Goal: Task Accomplishment & Management: Manage account settings

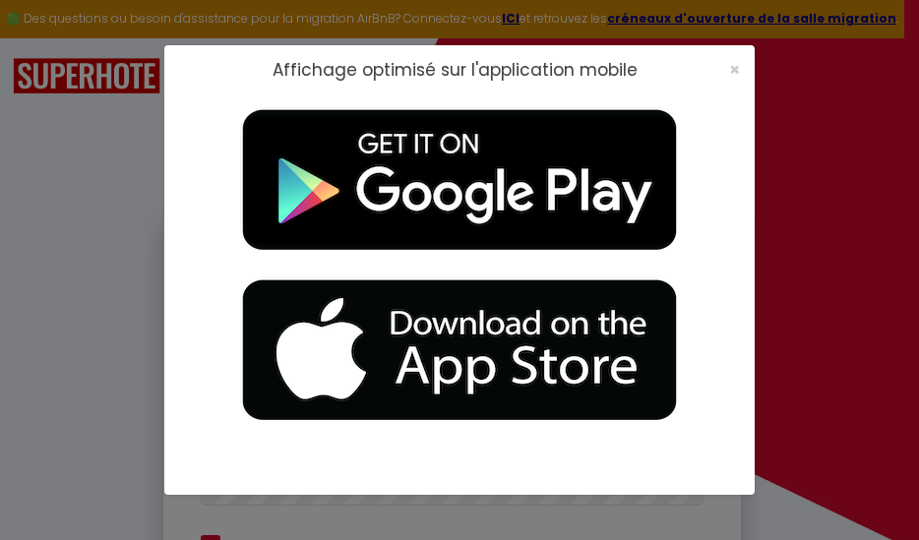
type input "[EMAIL_ADDRESS][DOMAIN_NAME]"
click at [734, 76] on span "×" at bounding box center [734, 69] width 11 height 25
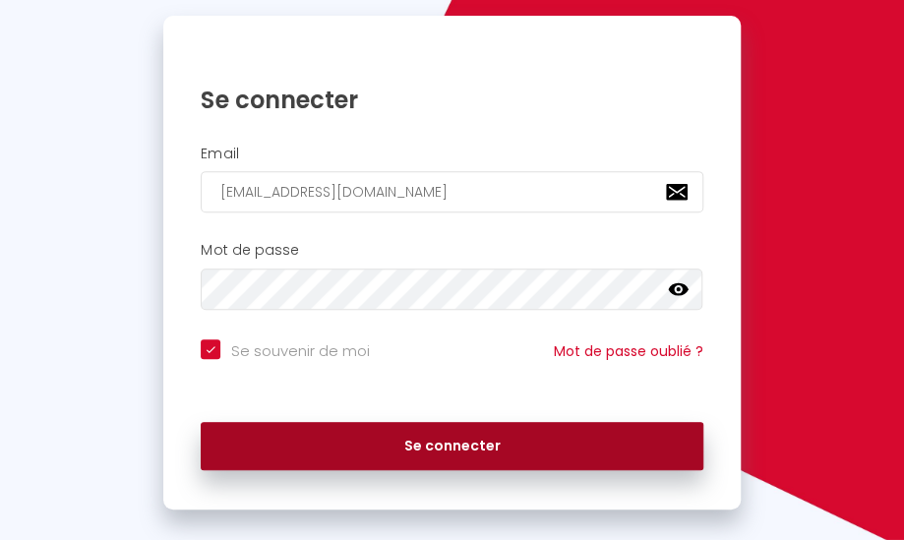
click at [484, 455] on button "Se connecter" at bounding box center [452, 446] width 502 height 49
checkbox input "true"
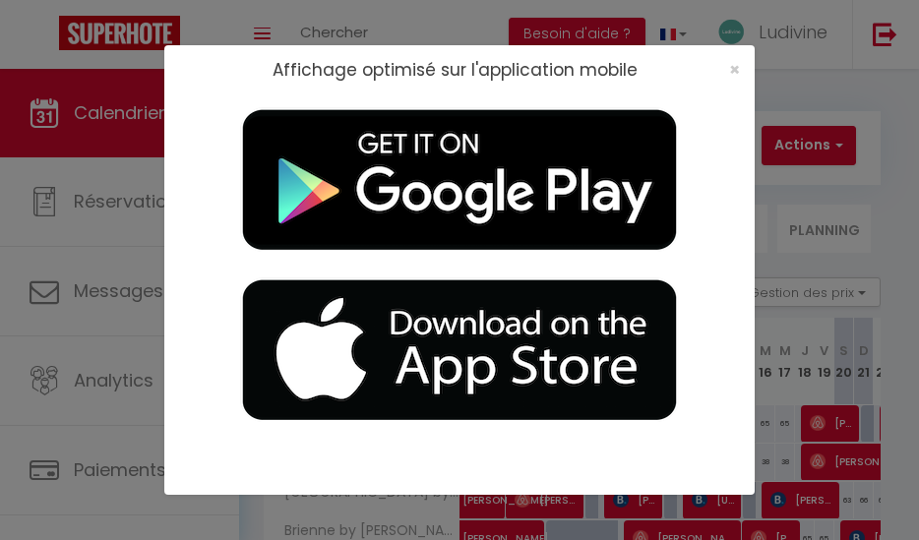
click at [723, 95] on div at bounding box center [459, 275] width 590 height 360
click at [732, 95] on div at bounding box center [459, 275] width 590 height 360
click at [736, 69] on span "×" at bounding box center [734, 69] width 11 height 25
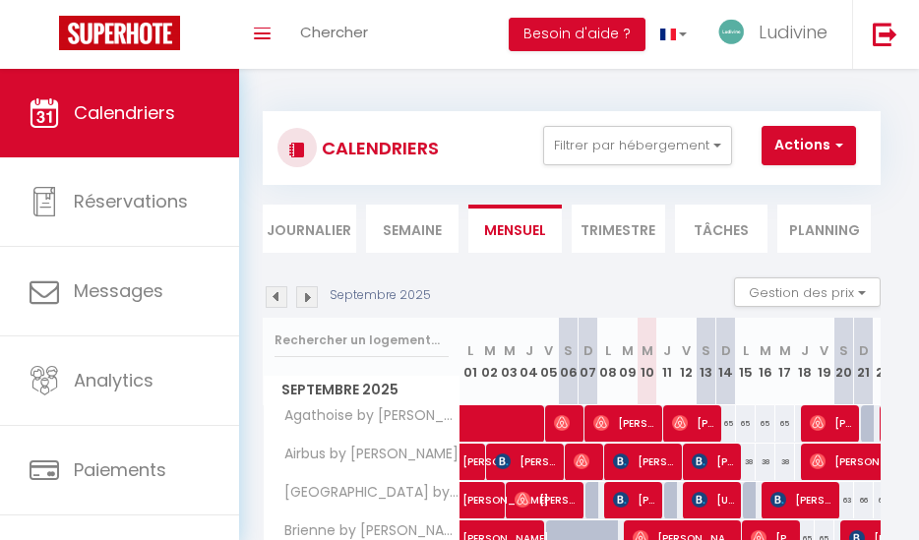
click at [734, 75] on div at bounding box center [459, 270] width 919 height 540
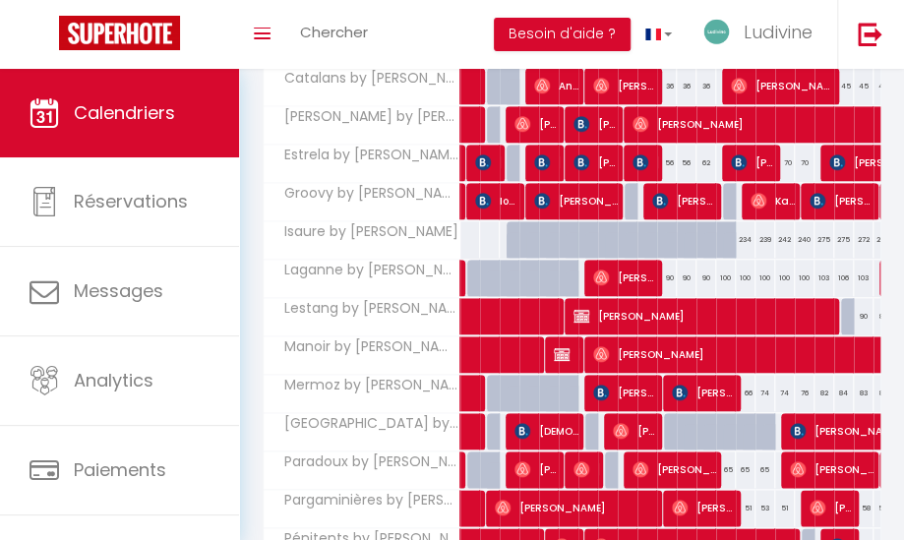
scroll to position [518, 0]
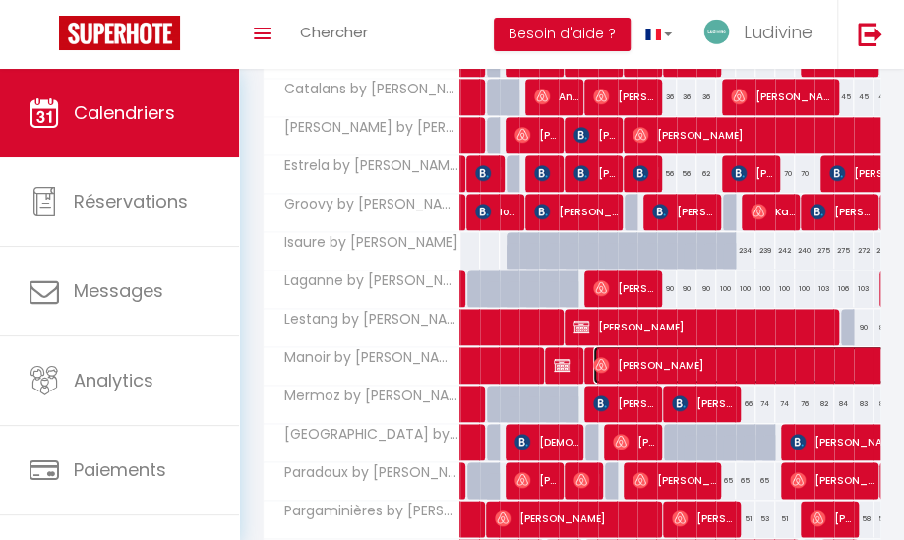
click at [802, 356] on span "[PERSON_NAME]" at bounding box center [783, 364] width 381 height 37
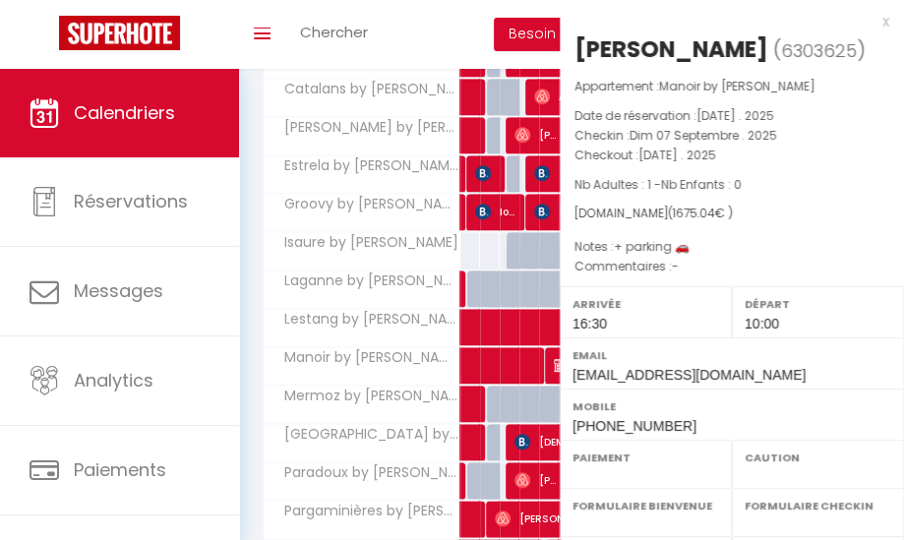
select select "OK"
select select "1"
select select "0"
select select "1"
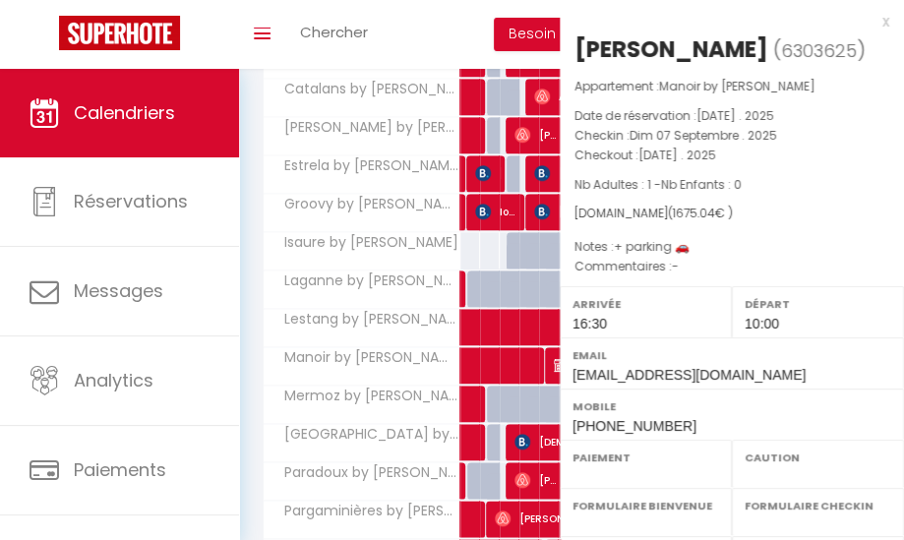
select select
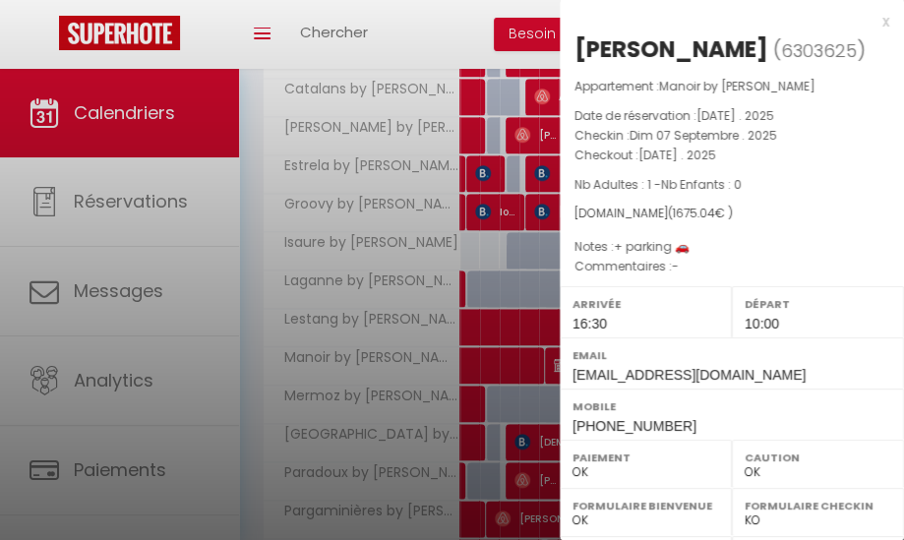
select select "27584"
select select "16169"
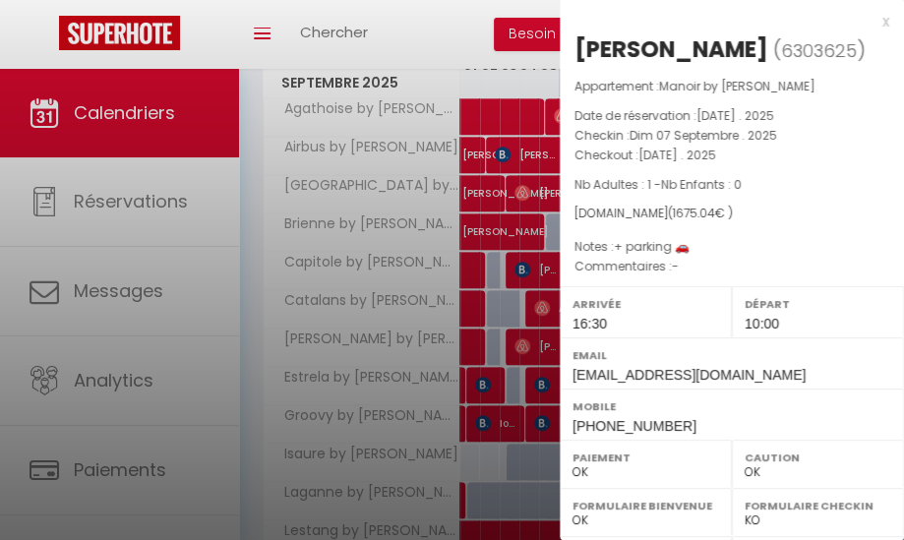
scroll to position [305, 0]
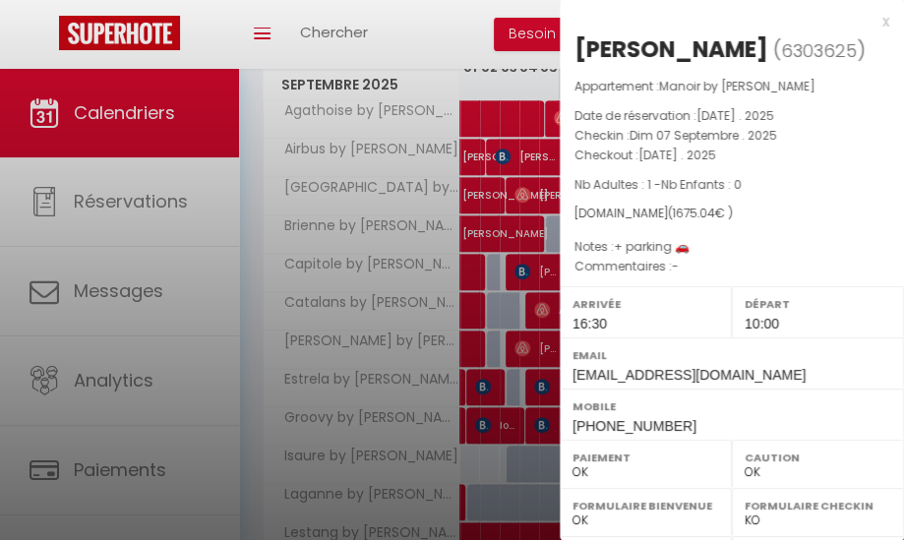
click at [870, 22] on div "x" at bounding box center [724, 22] width 329 height 24
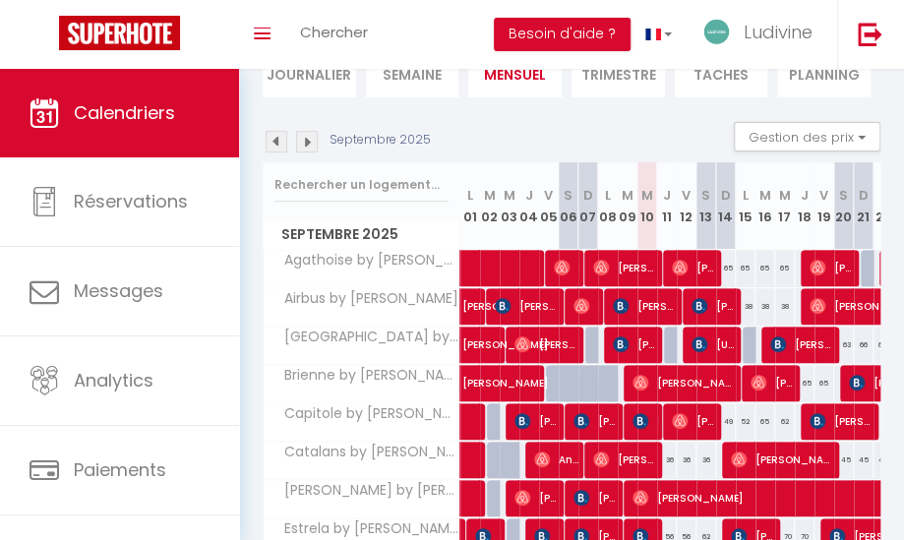
scroll to position [0, 0]
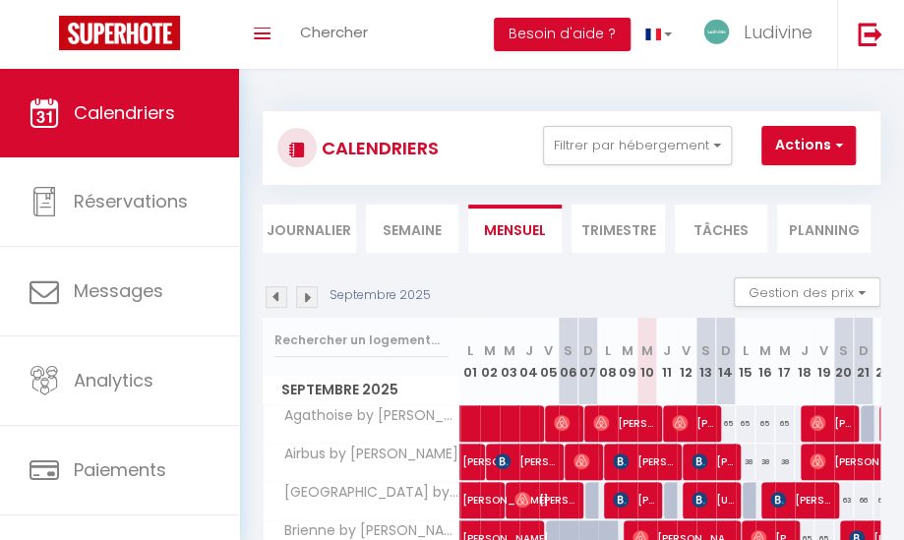
click at [815, 226] on li "Planning" at bounding box center [823, 229] width 93 height 48
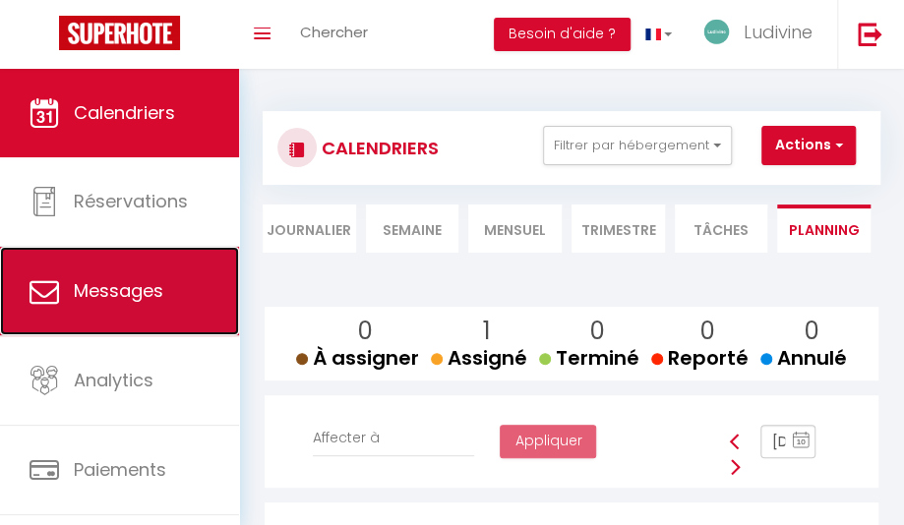
click at [130, 277] on link "Messages" at bounding box center [119, 291] width 239 height 89
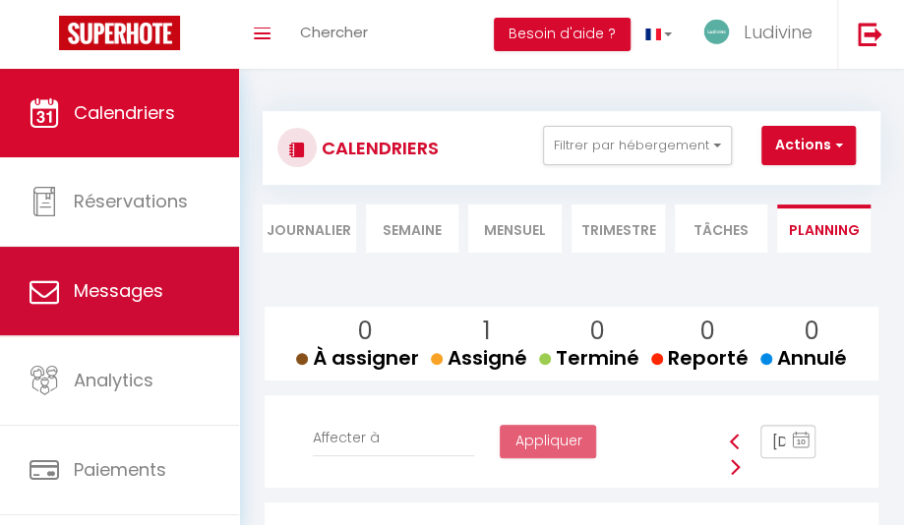
select select "message"
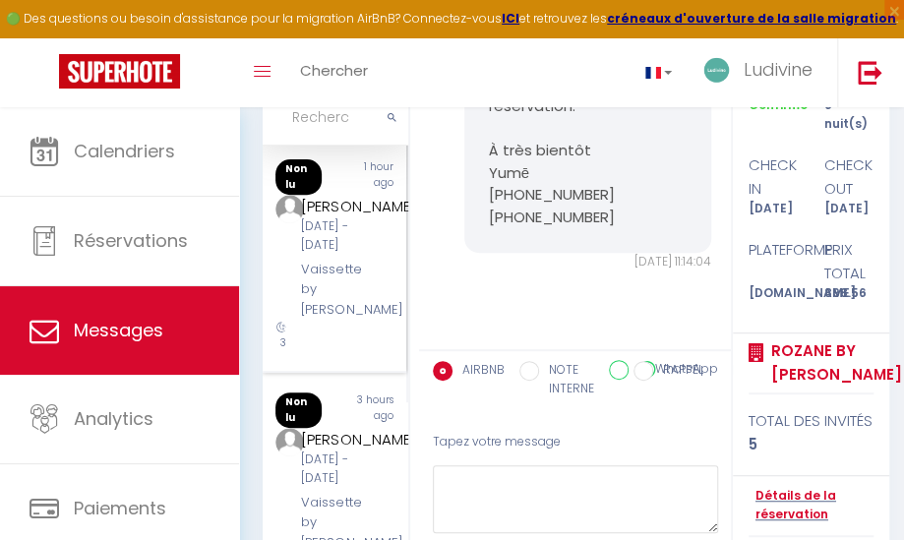
scroll to position [232, 0]
click at [327, 254] on div "[DATE] - [DATE]" at bounding box center [336, 234] width 71 height 37
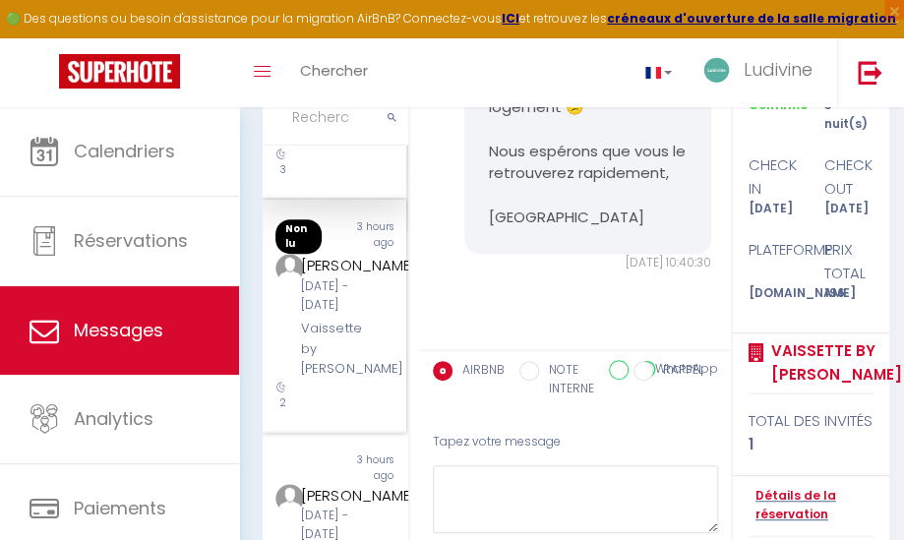
scroll to position [417, 0]
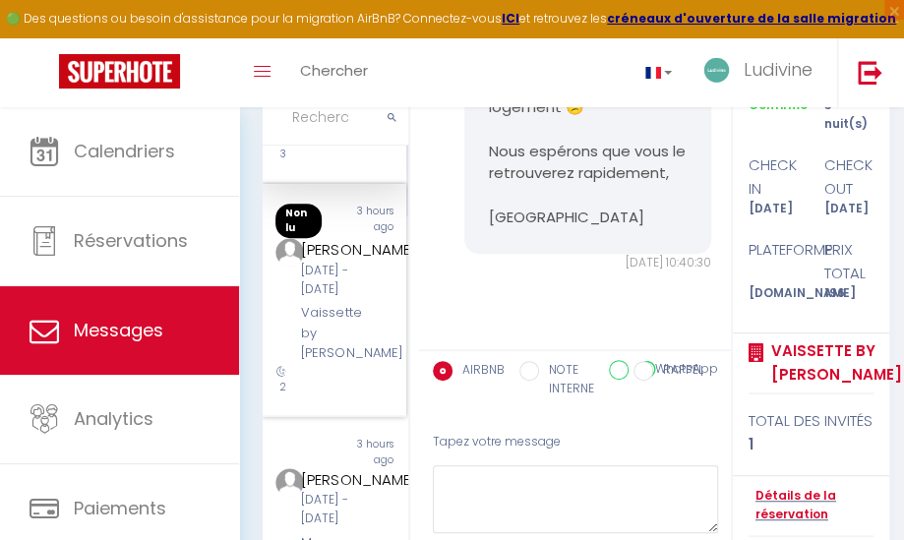
click at [329, 299] on div "[DATE] - [DATE]" at bounding box center [336, 280] width 71 height 37
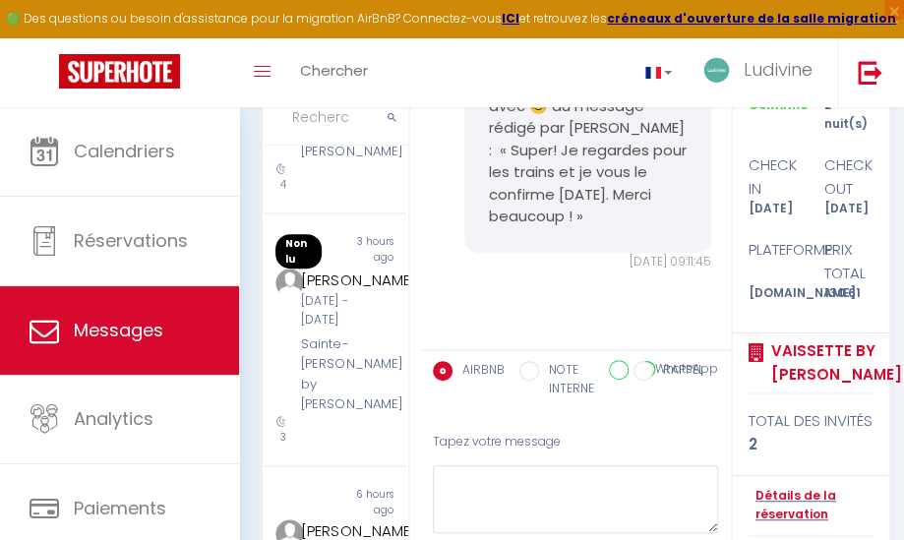
scroll to position [854, 0]
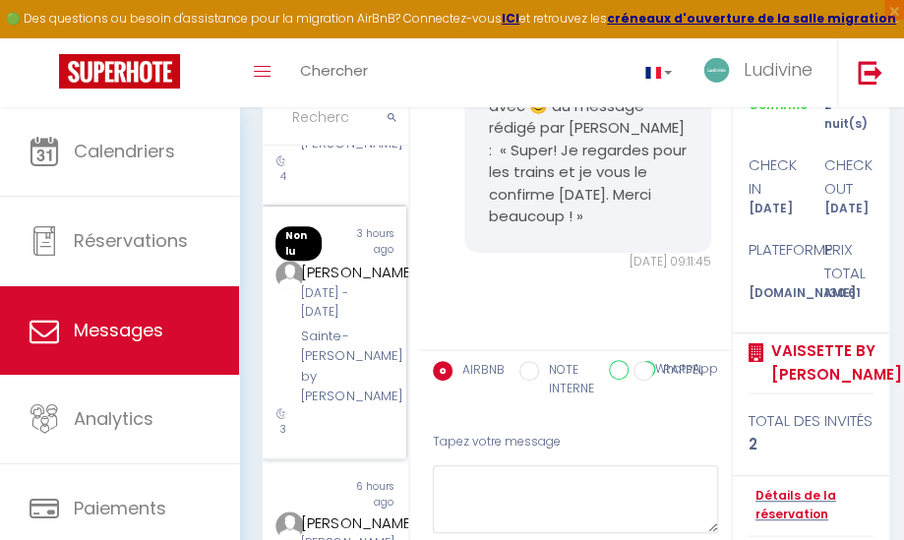
click at [307, 322] on div "[DATE] - [DATE]" at bounding box center [336, 302] width 71 height 37
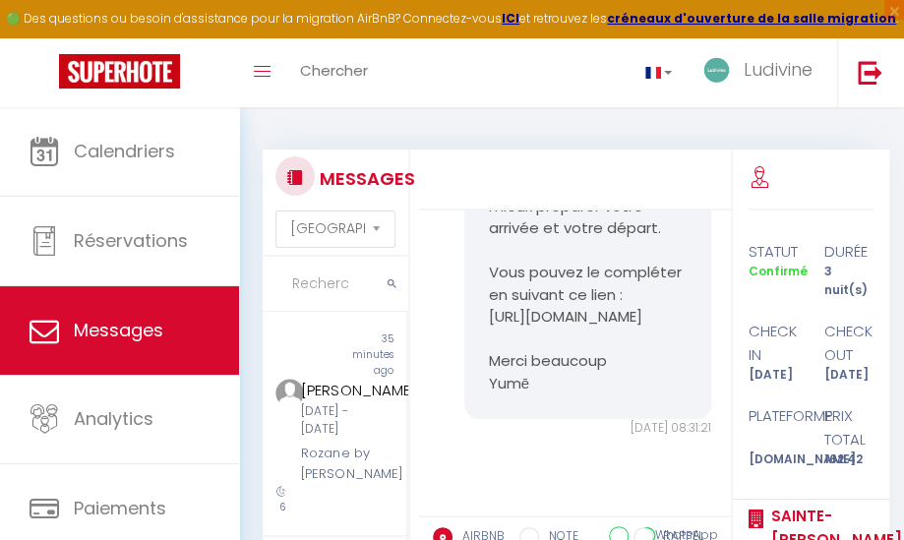
click at [325, 281] on input "text" at bounding box center [336, 284] width 146 height 55
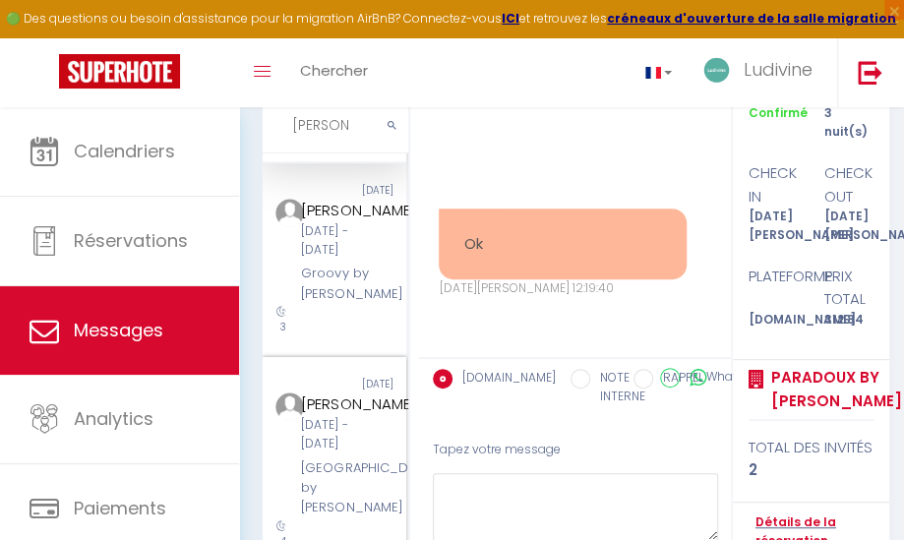
scroll to position [261, 0]
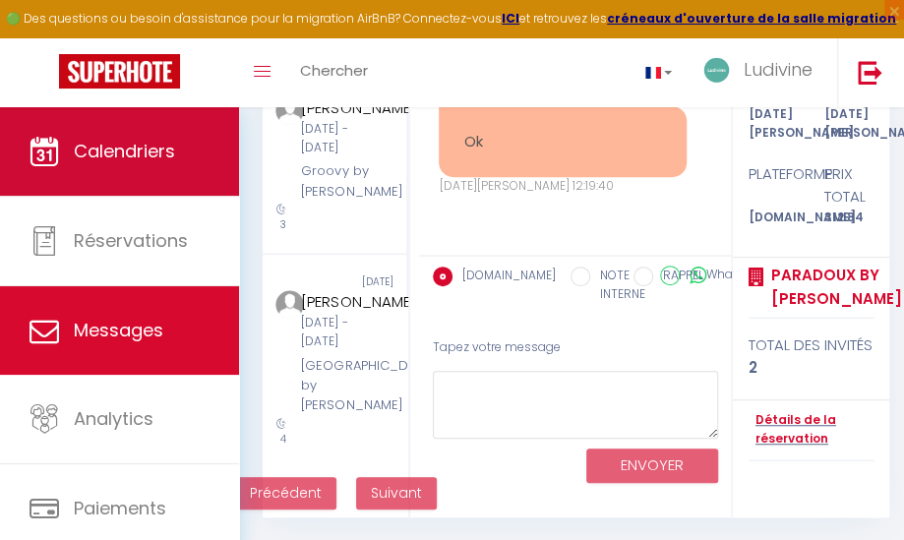
type input "[PERSON_NAME]"
click at [114, 174] on link "Calendriers" at bounding box center [119, 151] width 239 height 89
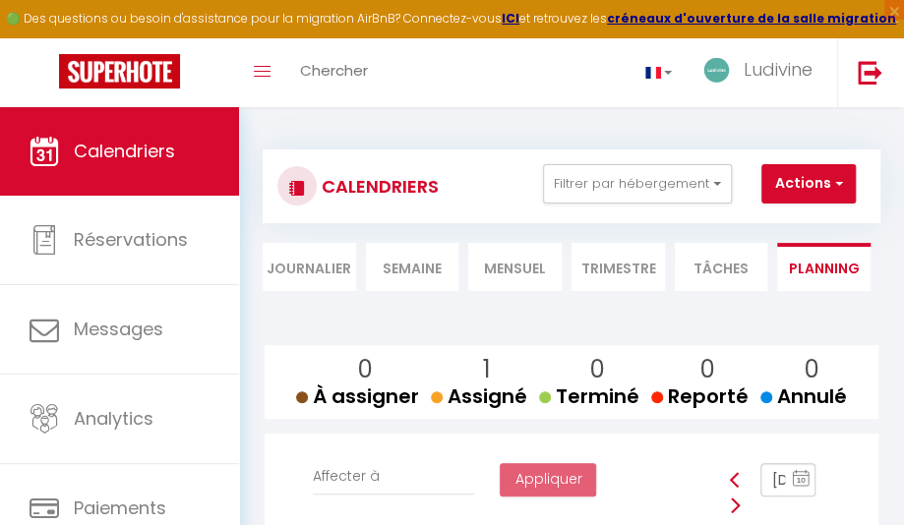
click at [513, 275] on li "Mensuel" at bounding box center [514, 267] width 93 height 48
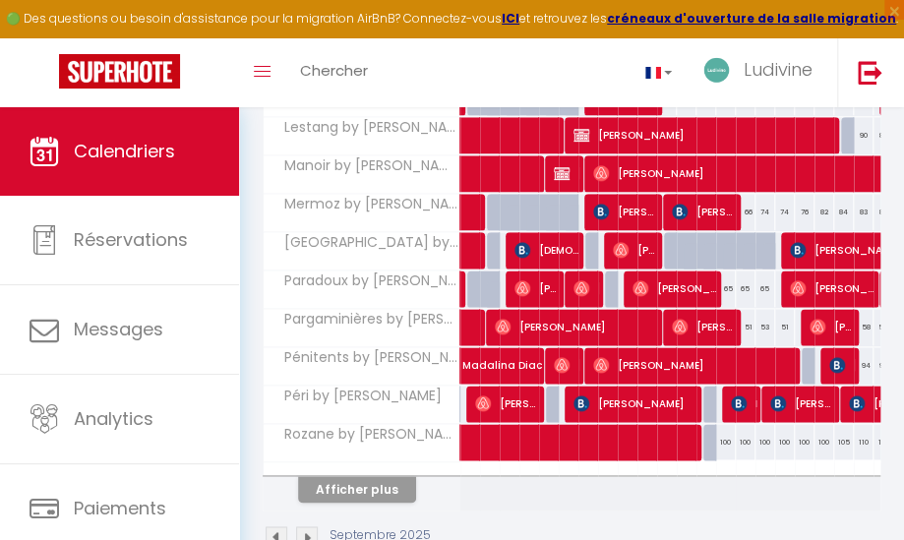
scroll to position [807, 0]
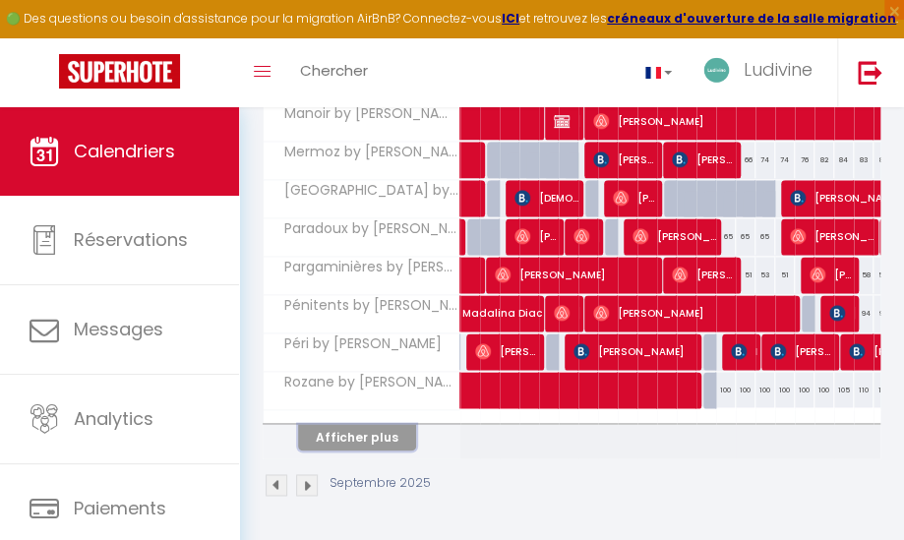
click at [344, 429] on button "Afficher plus" at bounding box center [357, 437] width 118 height 27
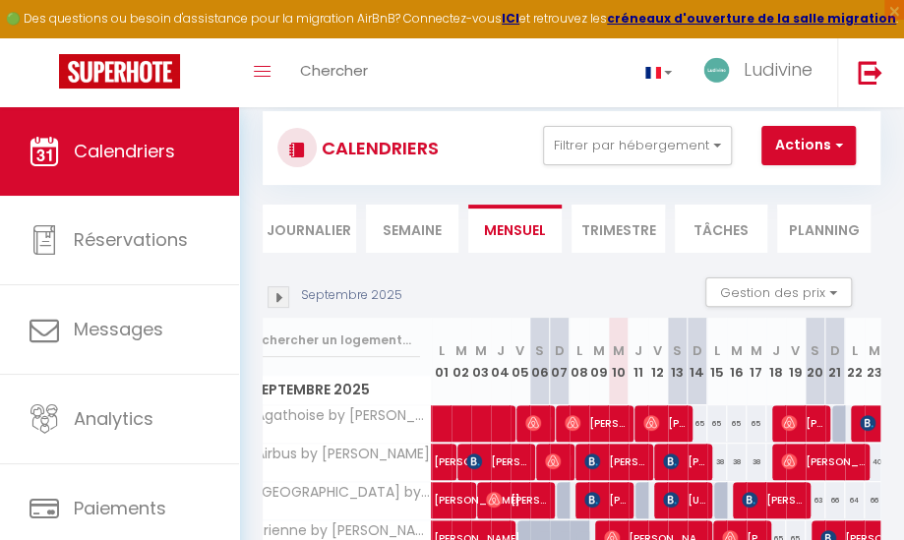
scroll to position [0, 0]
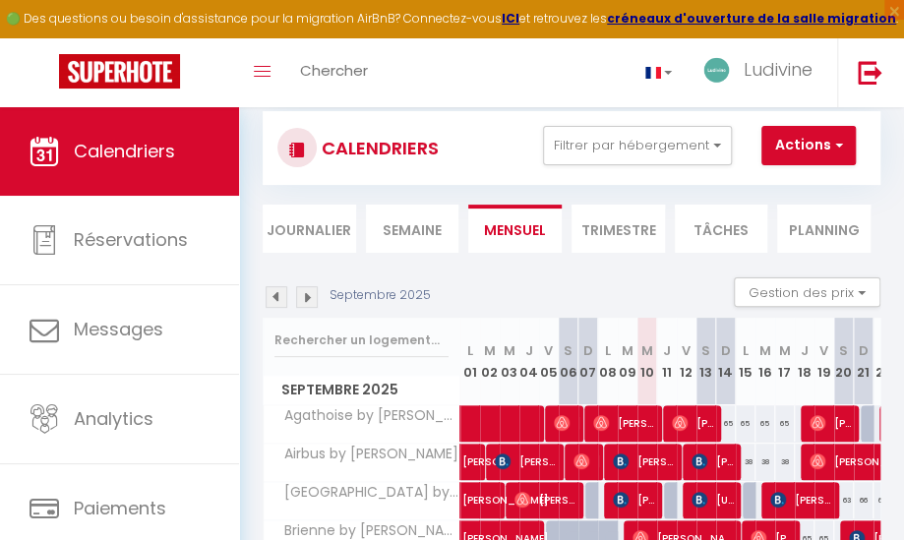
click at [313, 298] on img at bounding box center [307, 297] width 22 height 22
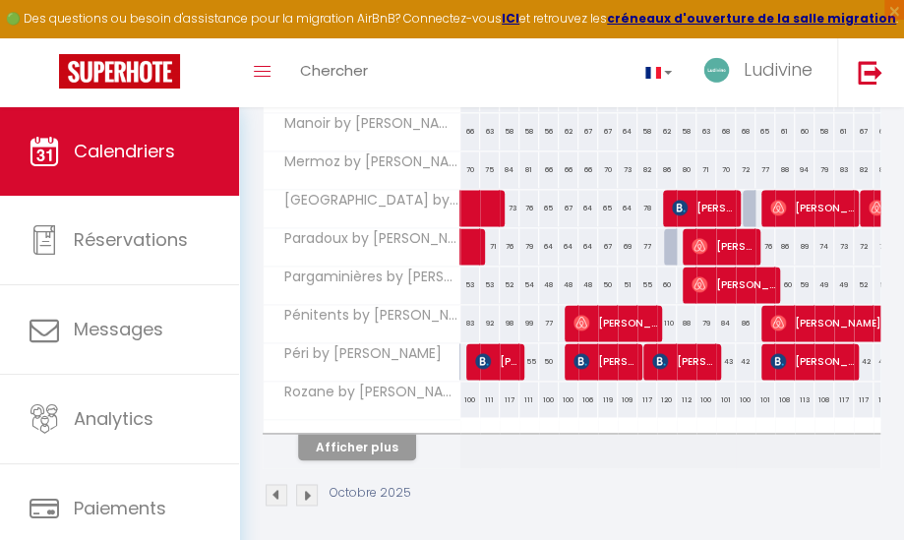
scroll to position [793, 0]
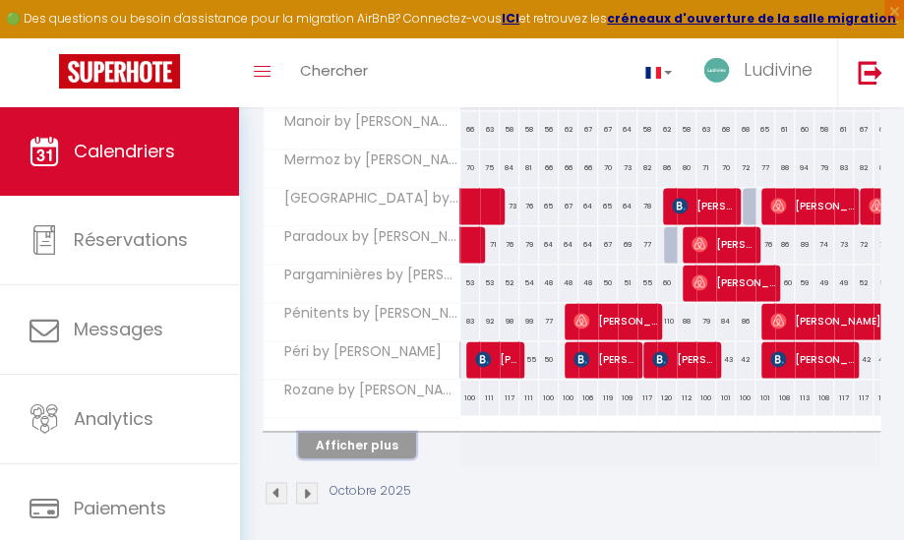
click at [380, 439] on button "Afficher plus" at bounding box center [357, 445] width 118 height 27
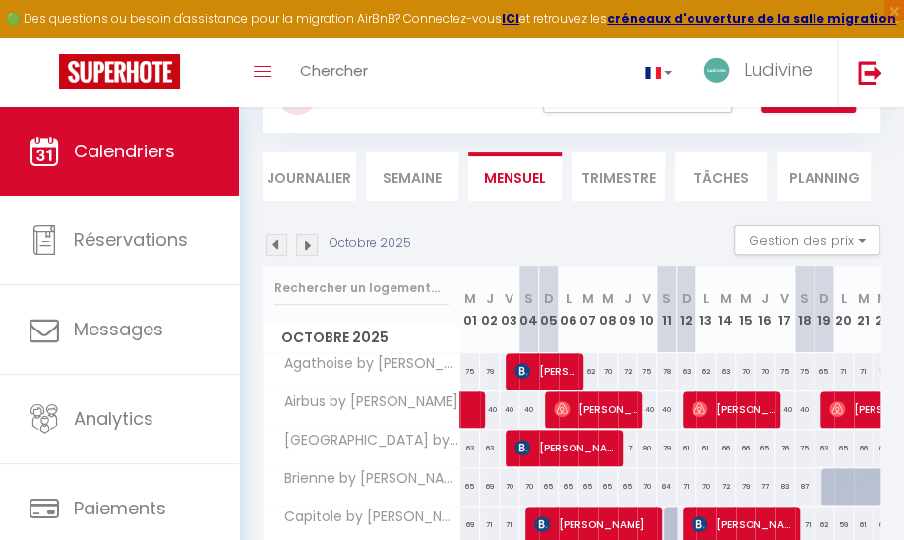
scroll to position [31, 0]
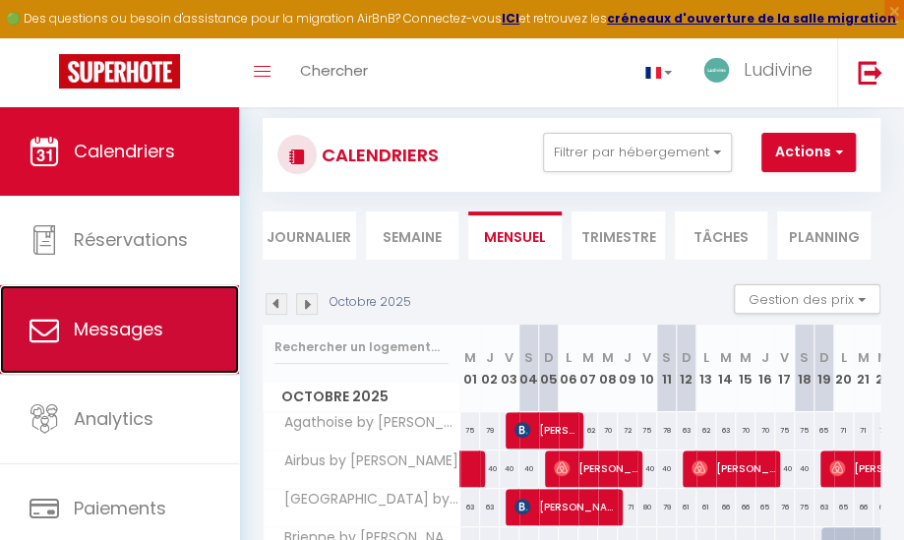
click at [150, 350] on link "Messages" at bounding box center [119, 329] width 239 height 89
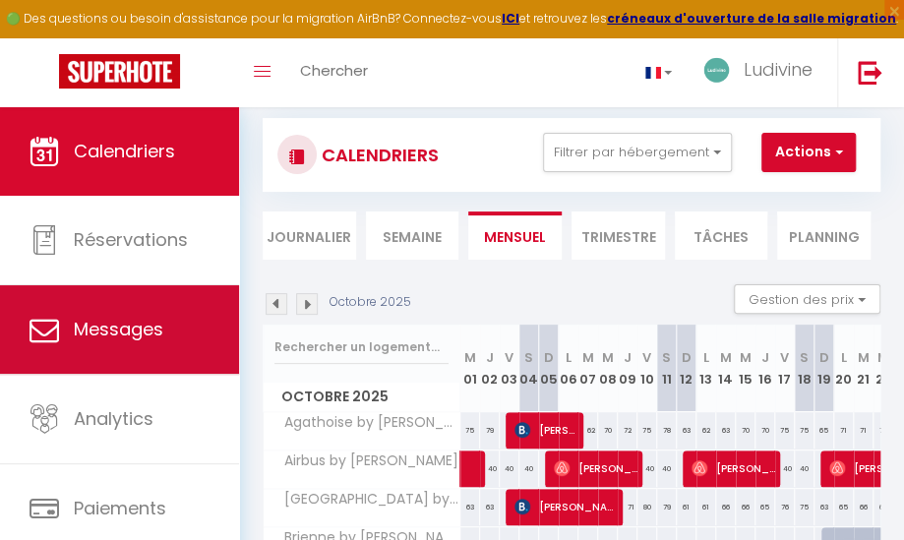
select select "message"
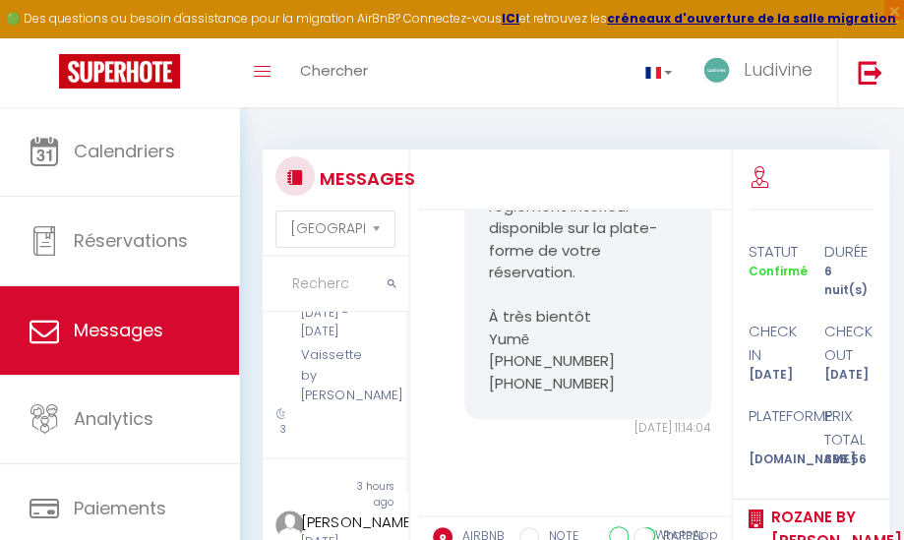
scroll to position [312, 0]
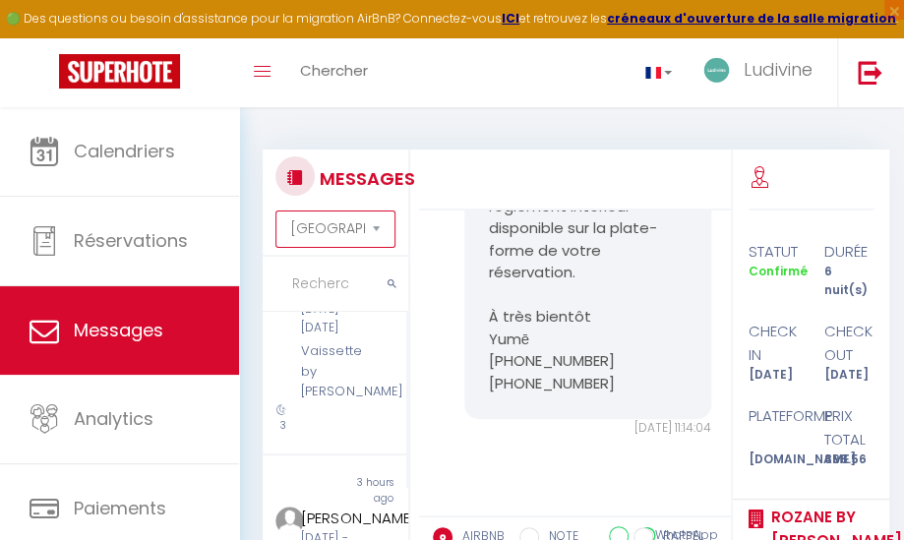
click at [366, 235] on select "Trier par date de réservation Trier par date de message" at bounding box center [335, 228] width 120 height 37
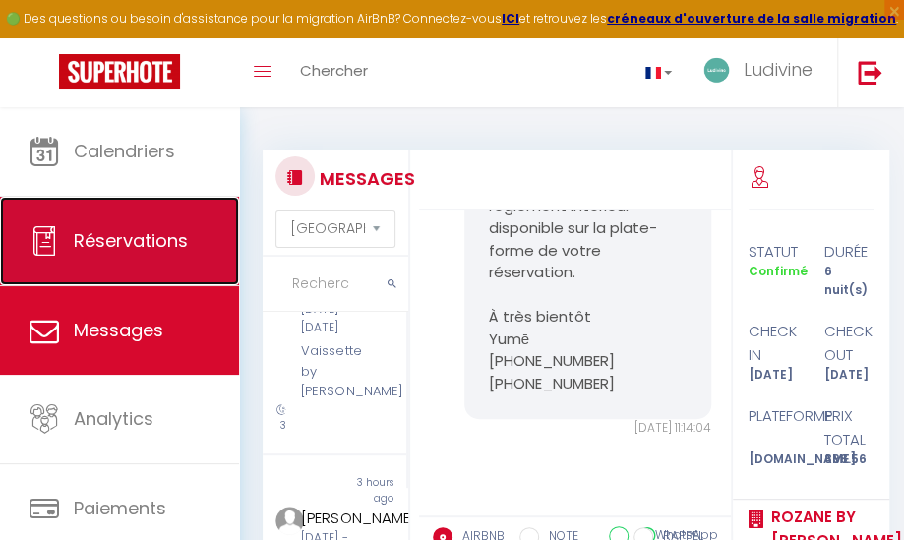
click at [118, 251] on span "Réservations" at bounding box center [131, 240] width 114 height 25
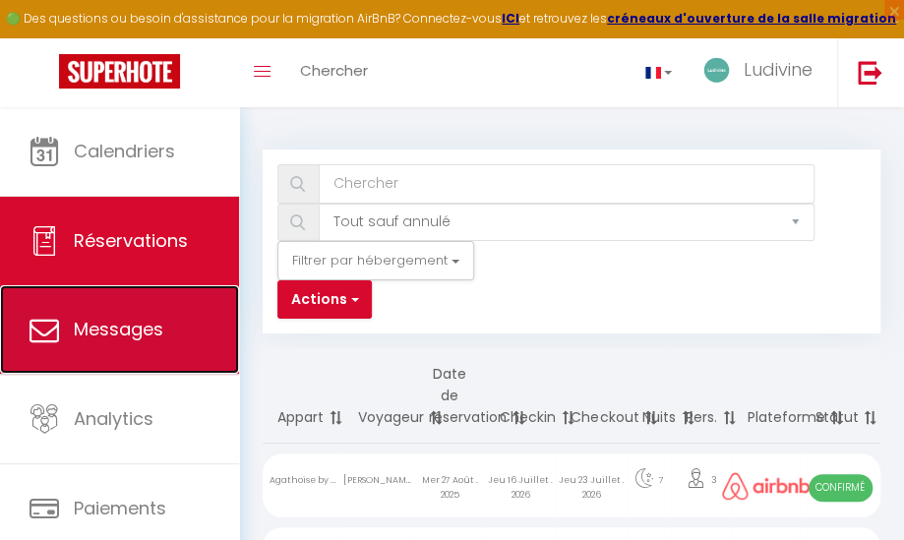
click at [160, 333] on span "Messages" at bounding box center [119, 329] width 90 height 25
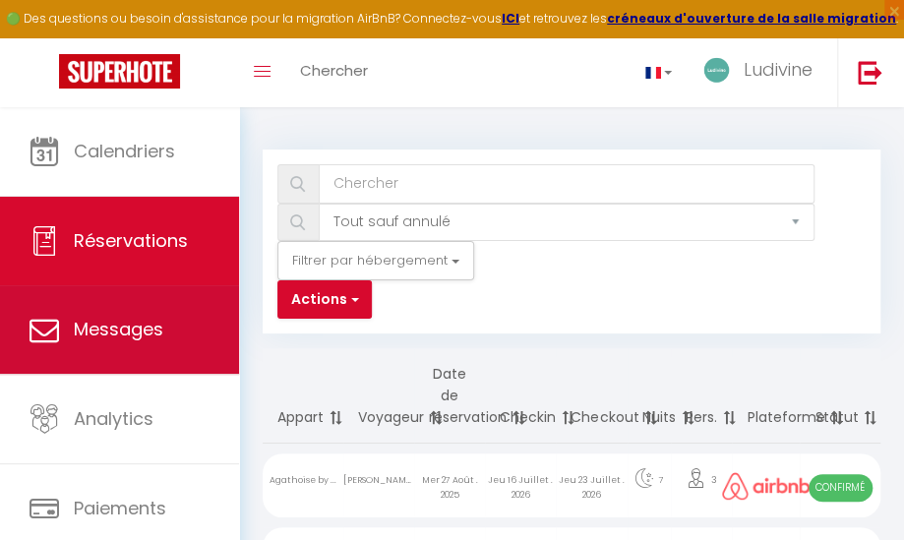
select select "message"
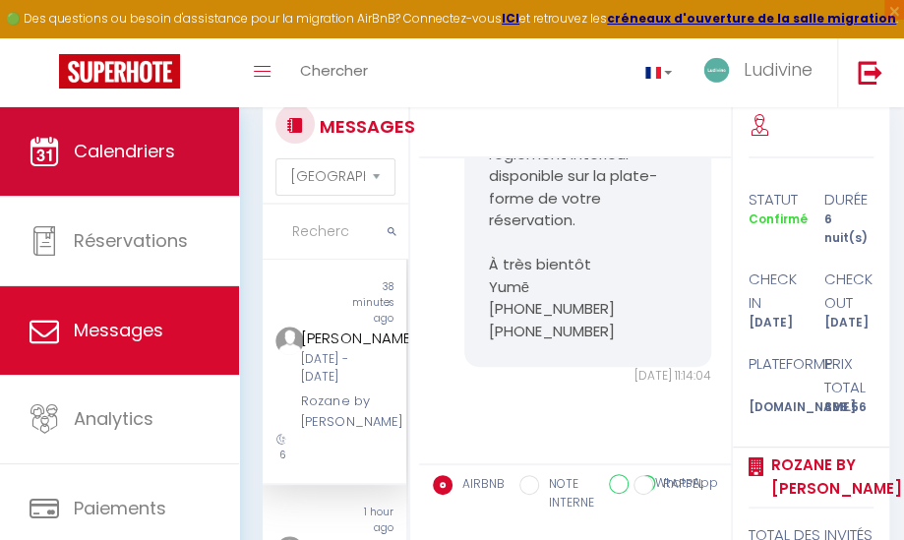
scroll to position [37, 0]
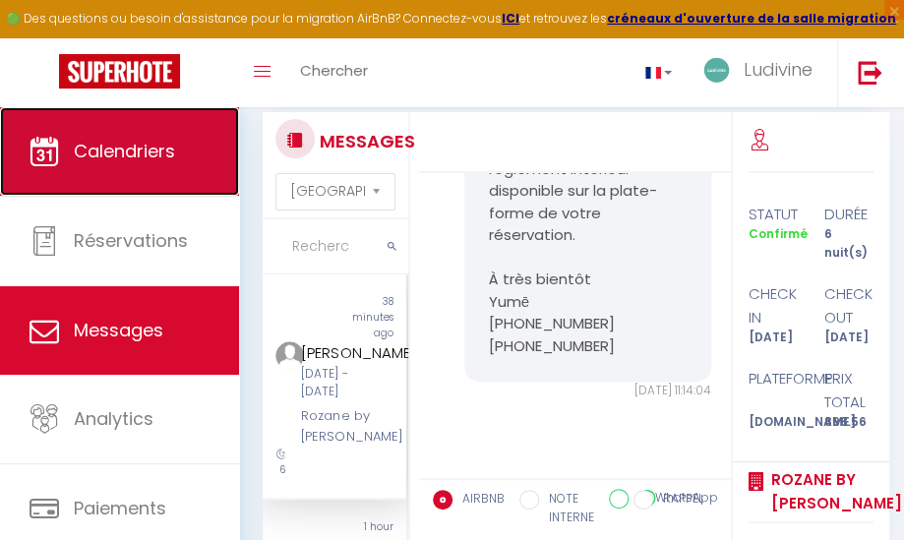
click at [106, 150] on span "Calendriers" at bounding box center [124, 151] width 101 height 25
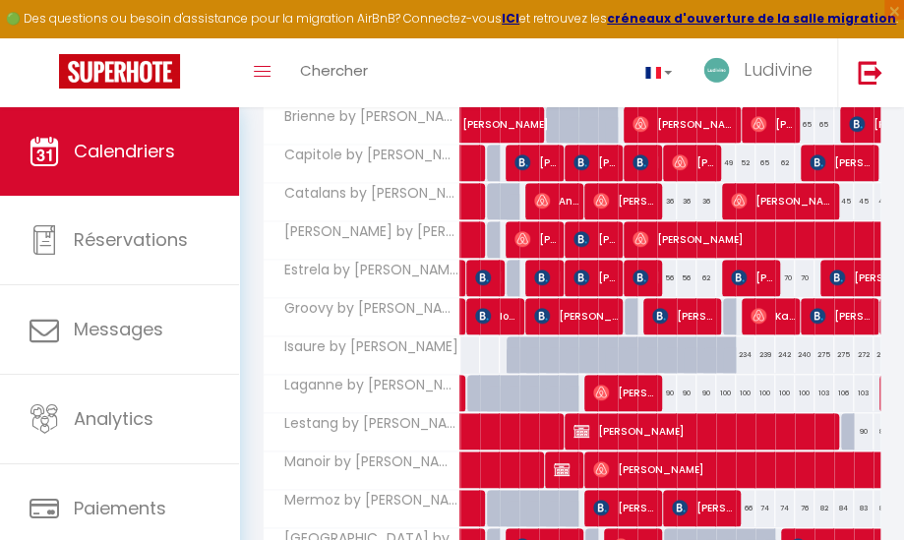
scroll to position [453, 0]
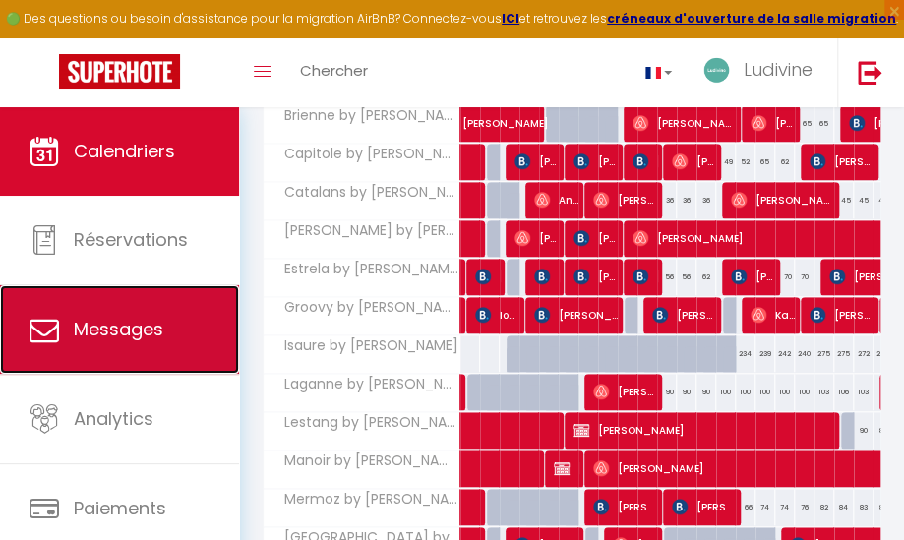
click at [154, 314] on link "Messages" at bounding box center [119, 329] width 239 height 89
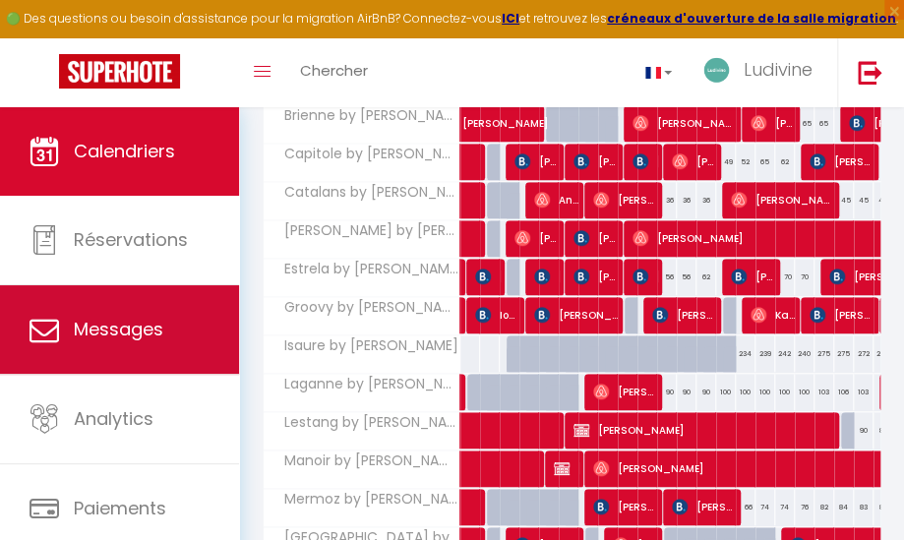
select select "message"
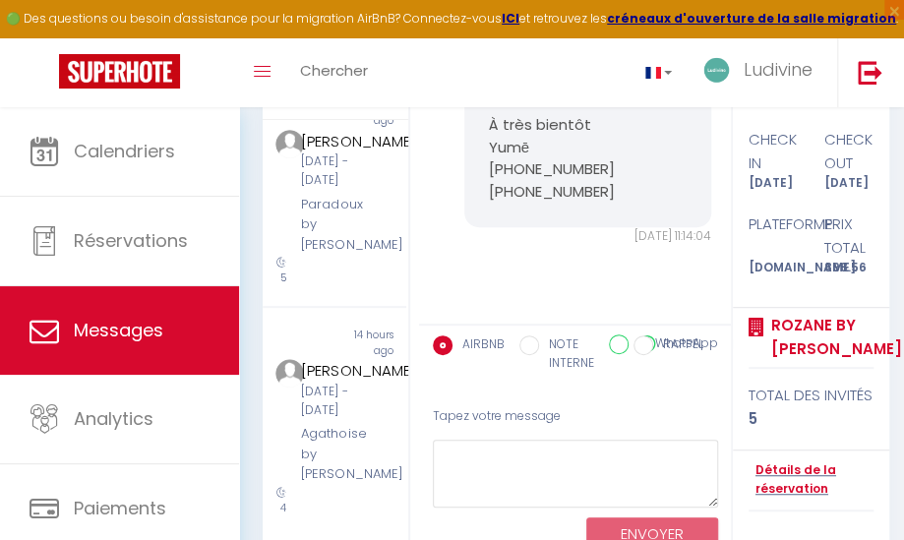
scroll to position [261, 0]
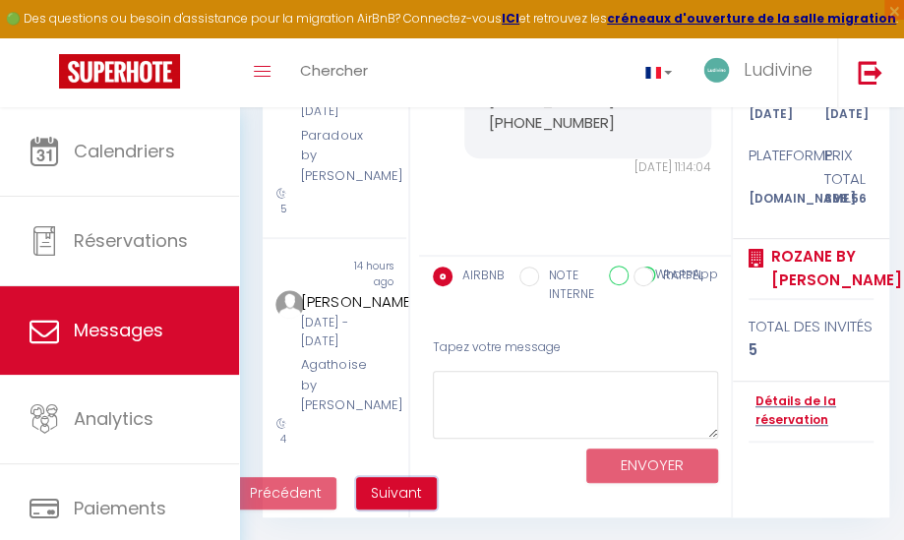
click at [416, 495] on span "Suivant" at bounding box center [396, 493] width 51 height 20
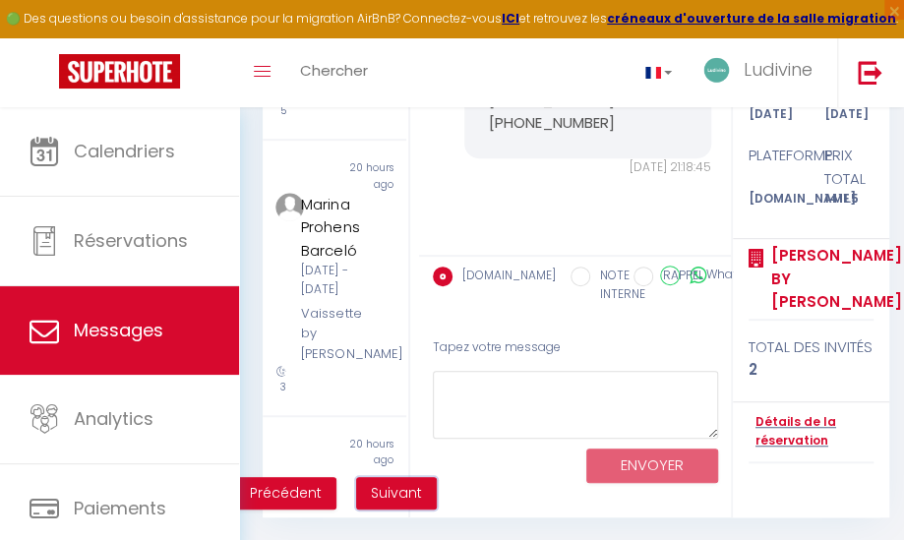
click at [388, 491] on span "Suivant" at bounding box center [396, 493] width 51 height 20
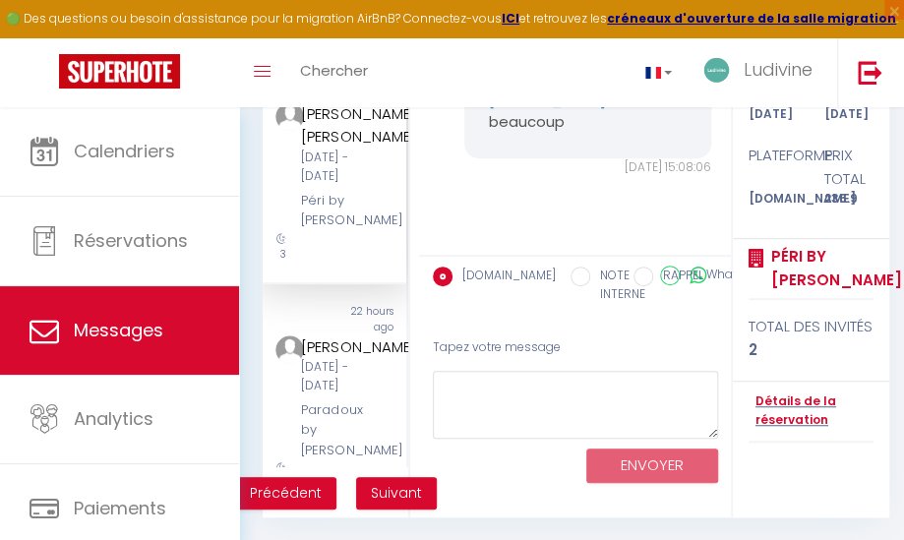
scroll to position [209, 0]
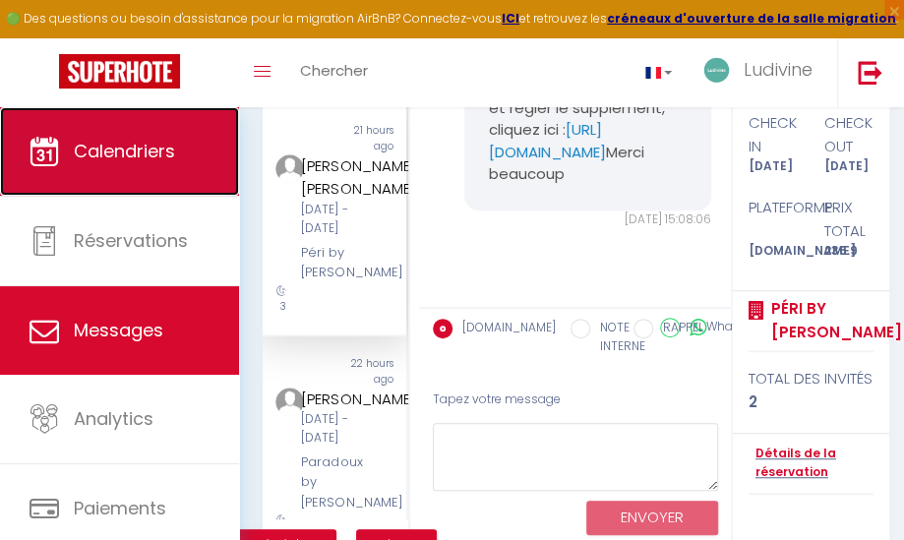
click at [139, 164] on link "Calendriers" at bounding box center [119, 151] width 239 height 89
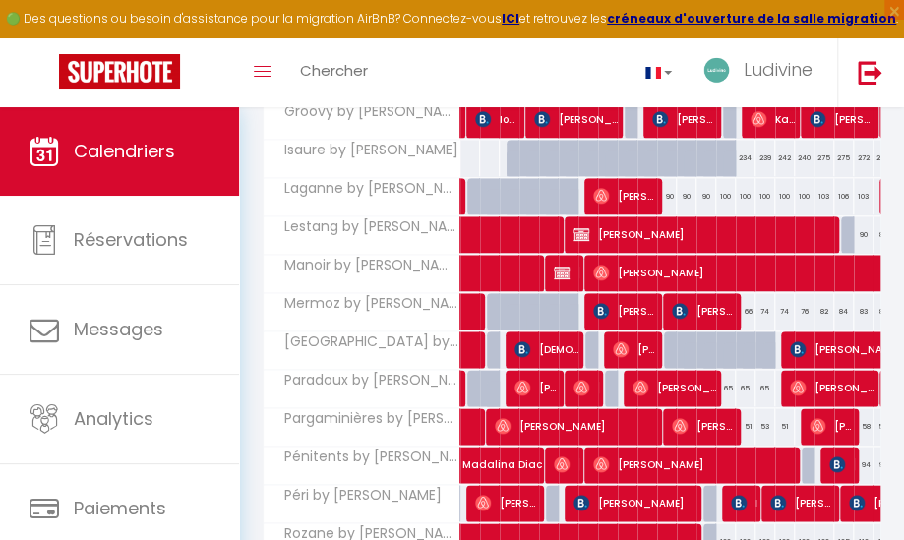
scroll to position [807, 0]
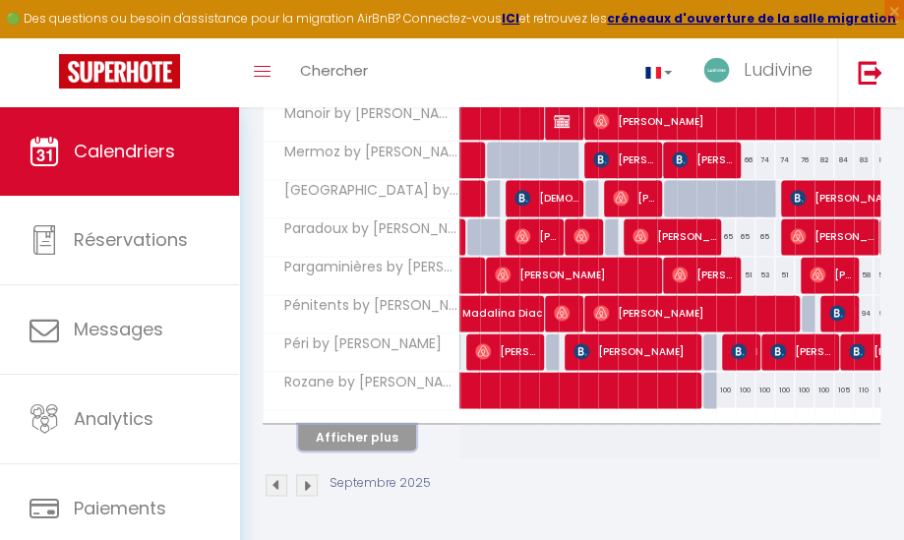
click at [370, 430] on button "Afficher plus" at bounding box center [357, 437] width 118 height 27
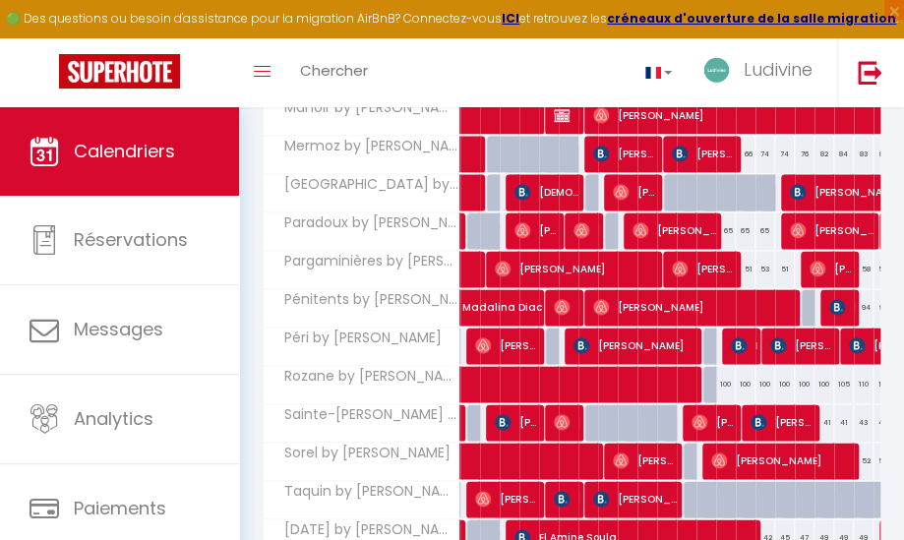
select select
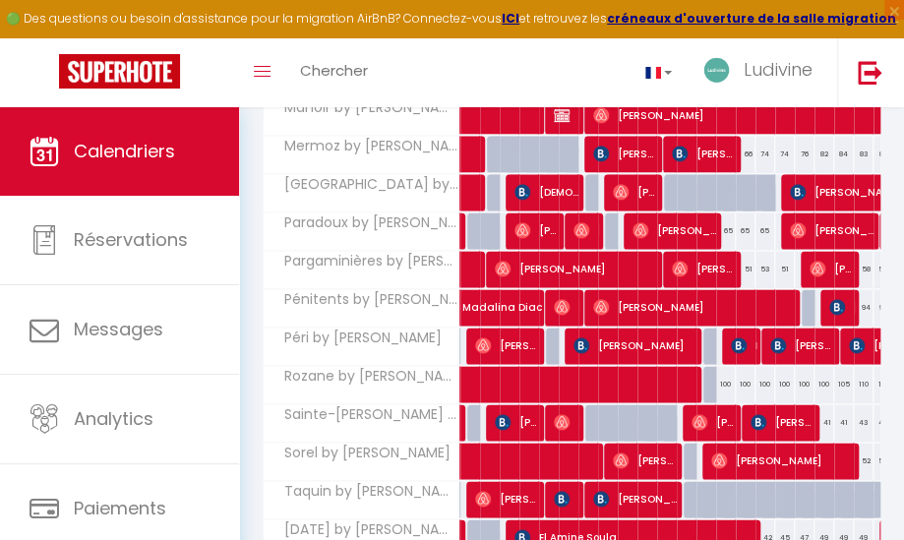
select select
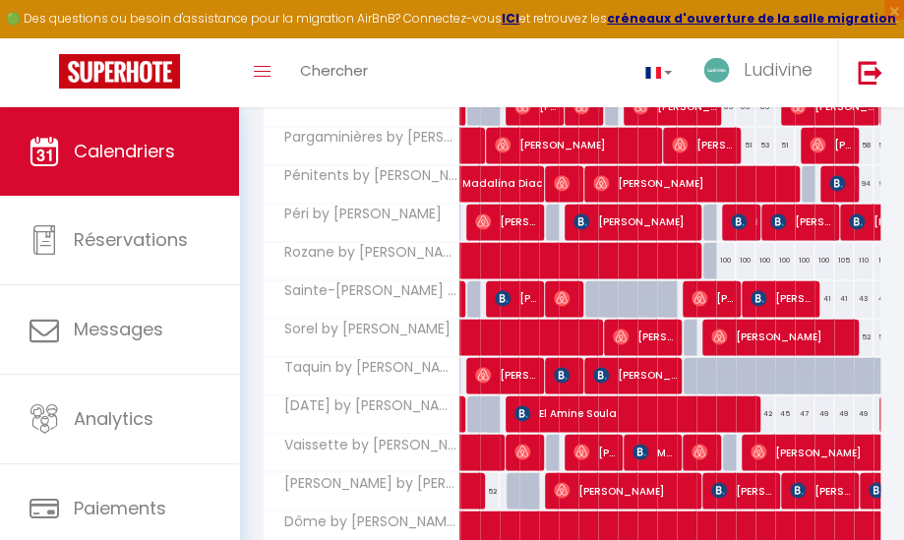
scroll to position [1025, 0]
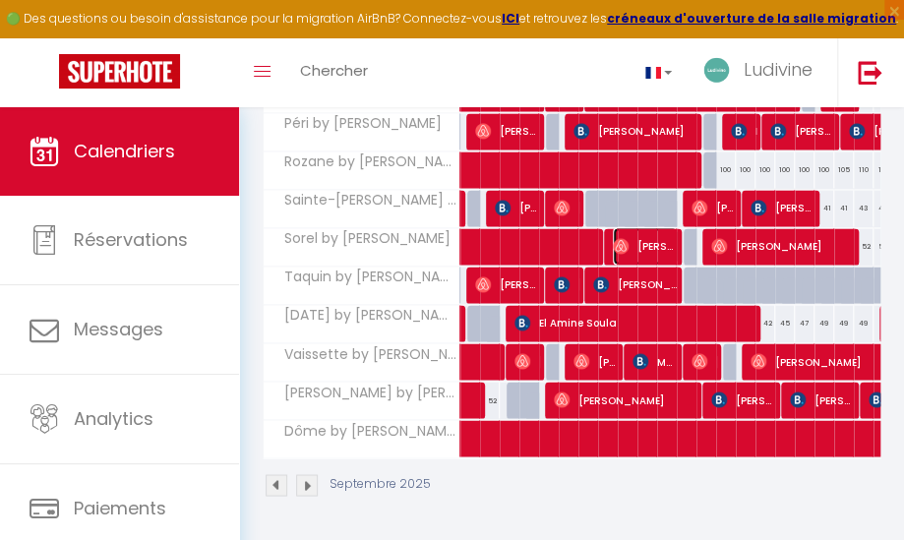
click at [645, 230] on span "[PERSON_NAME]" at bounding box center [646, 245] width 66 height 37
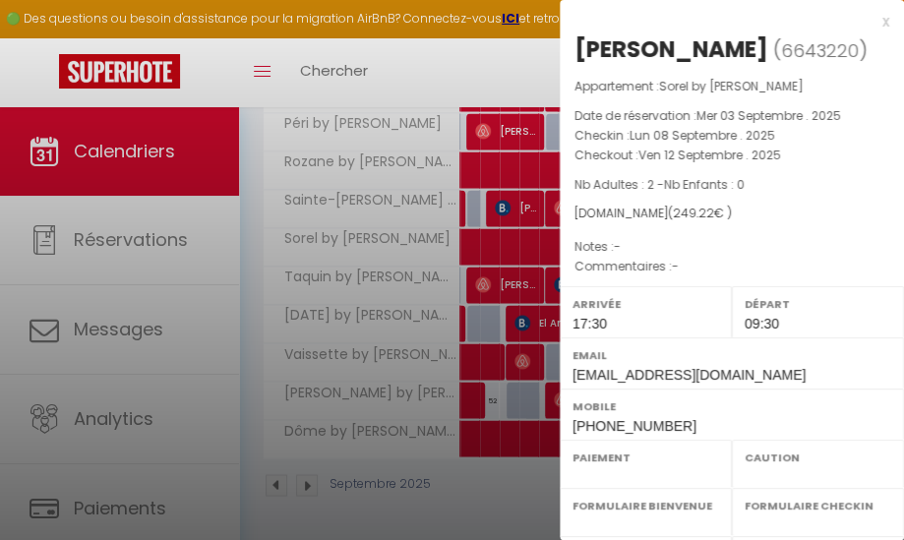
select select "OK"
select select "1"
select select "0"
select select "1"
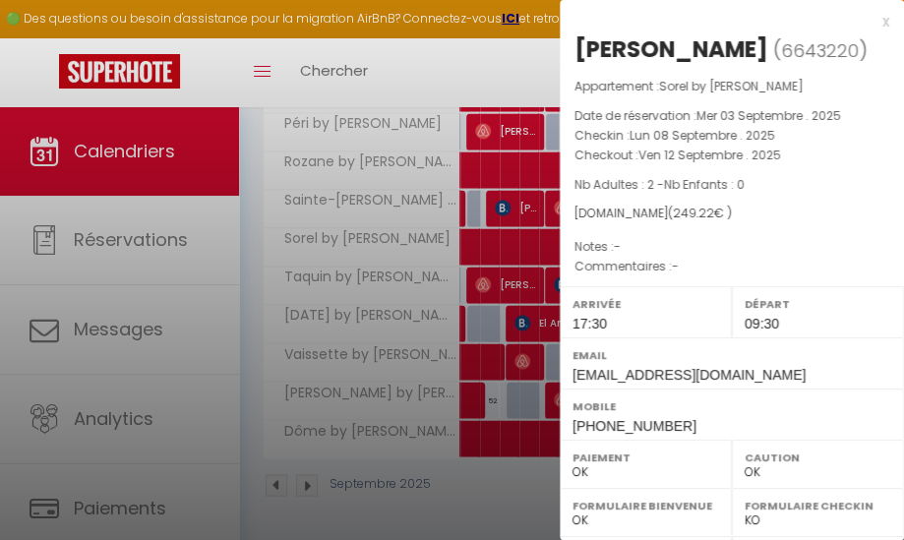
select select "27584"
select select "16169"
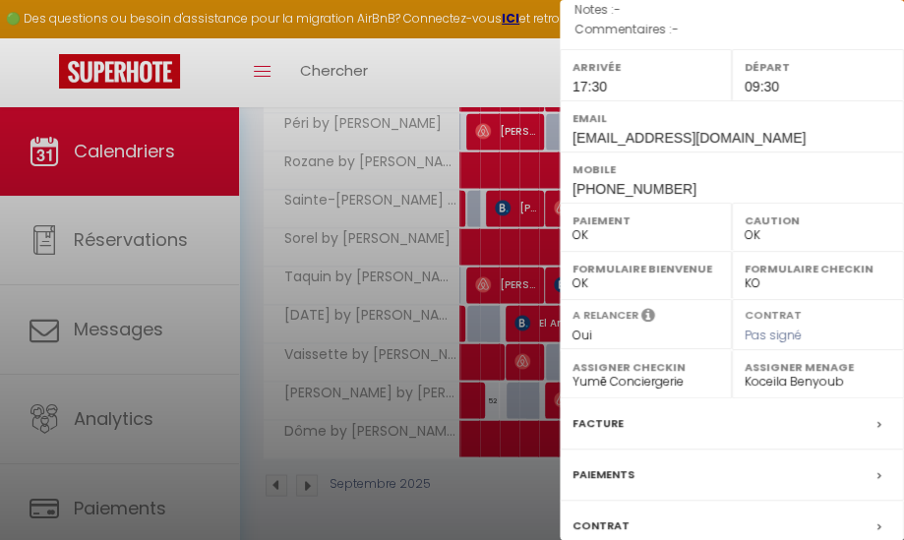
scroll to position [372, 0]
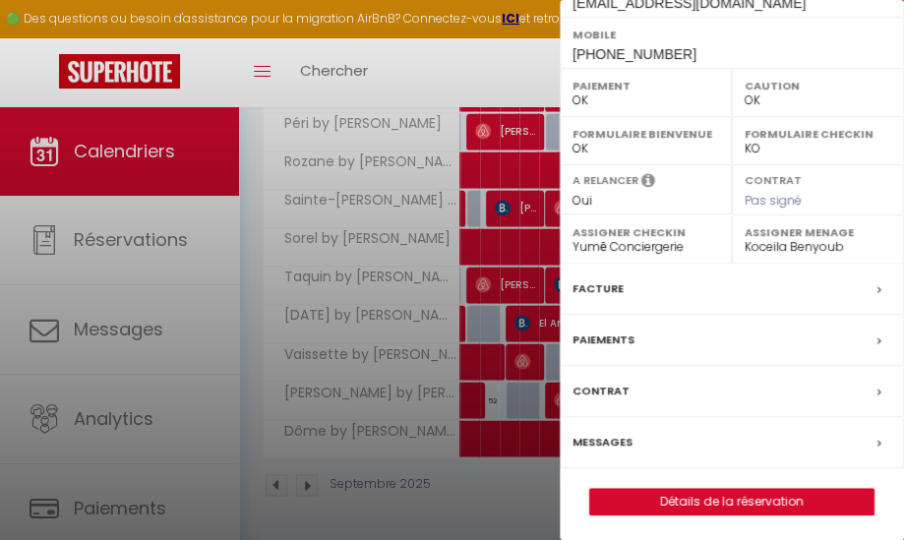
click at [609, 436] on label "Messages" at bounding box center [602, 442] width 60 height 21
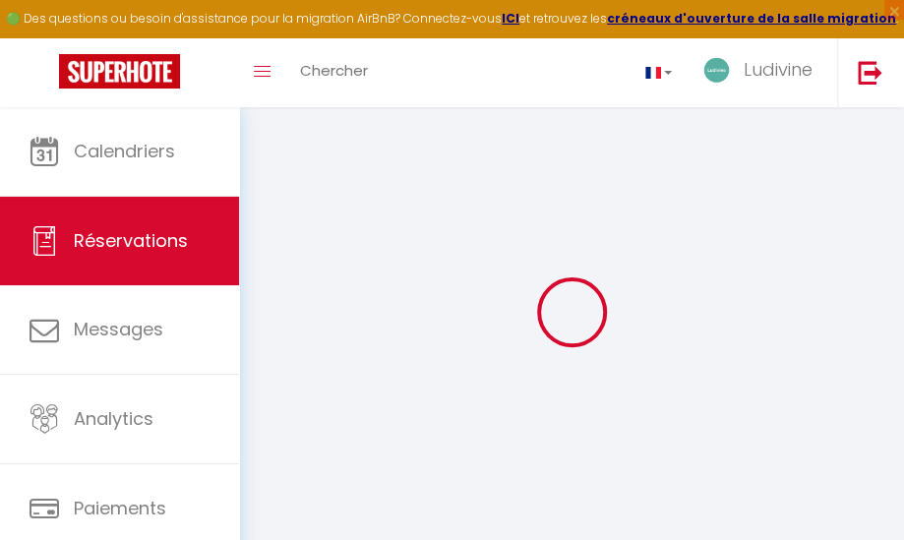
select select
checkbox input "false"
select select
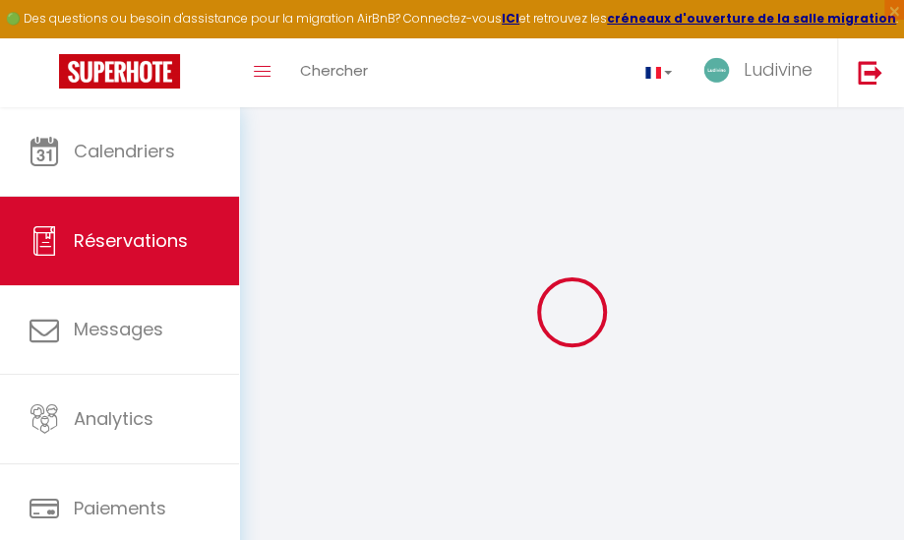
select select
checkbox input "false"
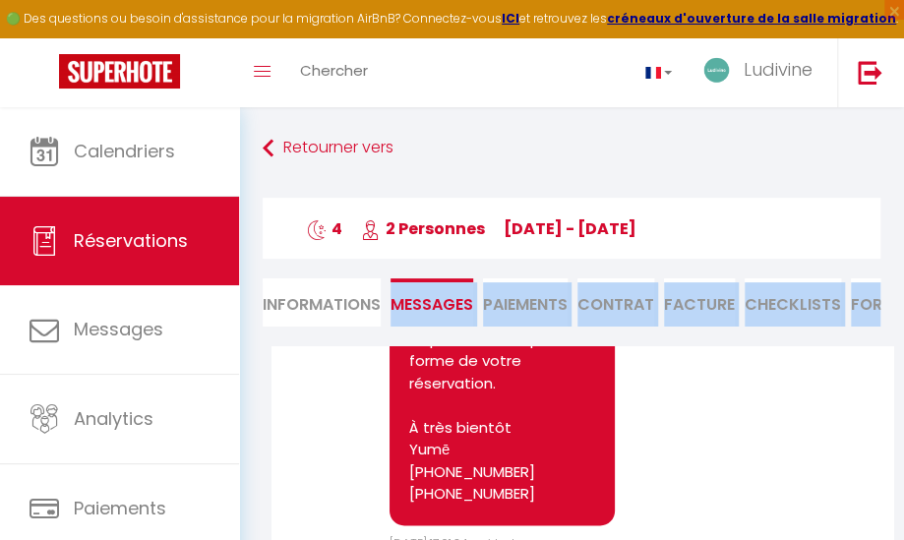
scroll to position [3651, 0]
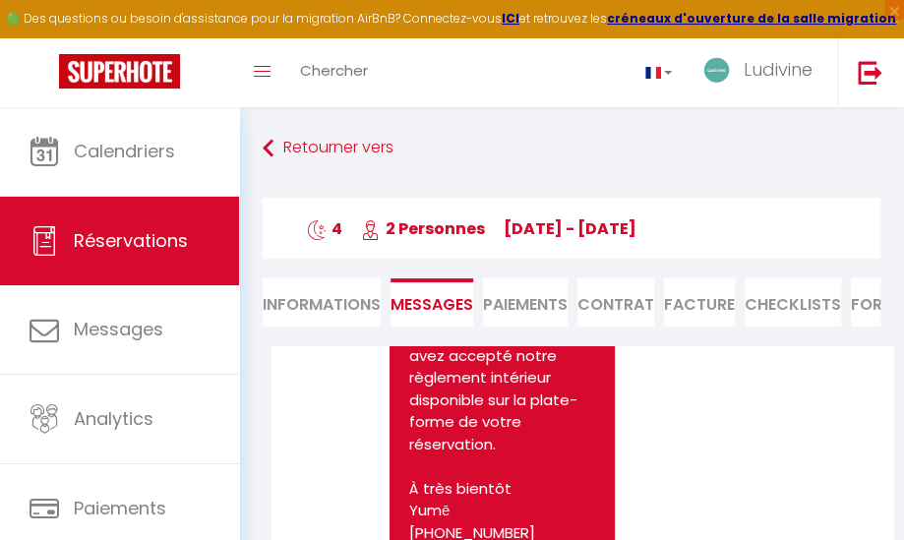
drag, startPoint x: 567, startPoint y: 471, endPoint x: 395, endPoint y: 387, distance: 190.9
click at [399, 408] on div "Bonjour [PERSON_NAME], Nous sommes ravis de vous accueillir dans notre appartem…" at bounding box center [501, 57] width 225 height 1057
copy pre "Si vous souhaitez bénéficier d’une arrivée anticipée ou d’un départ tardif, vou…"
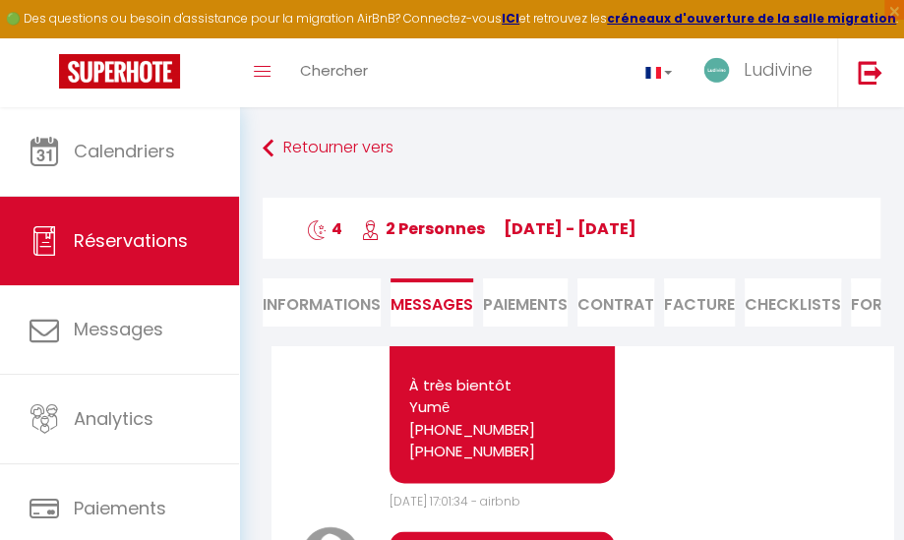
scroll to position [3758, 0]
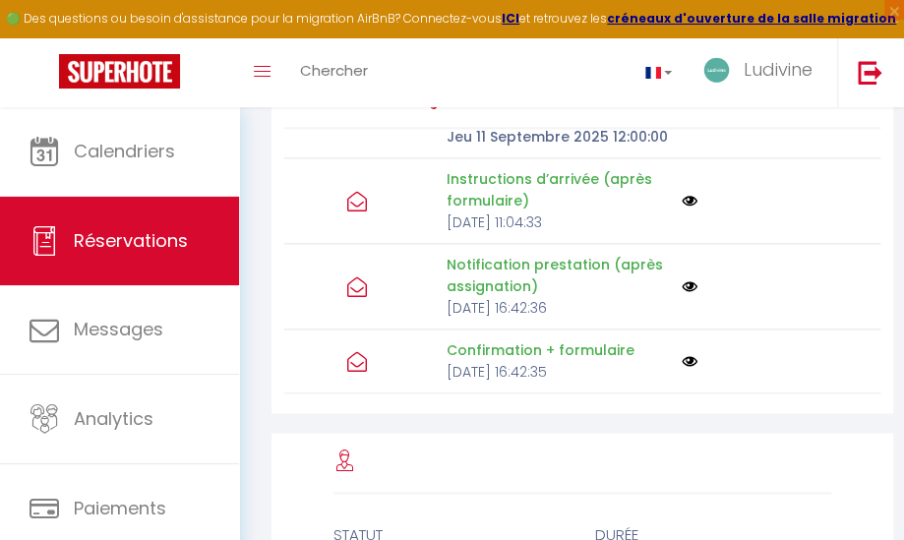
scroll to position [183, 0]
click at [682, 363] on img at bounding box center [690, 361] width 16 height 16
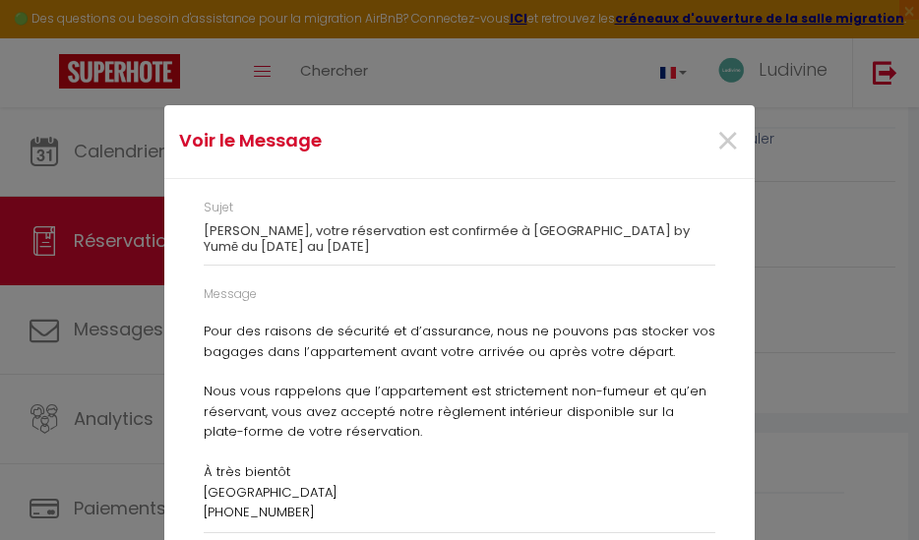
scroll to position [0, 0]
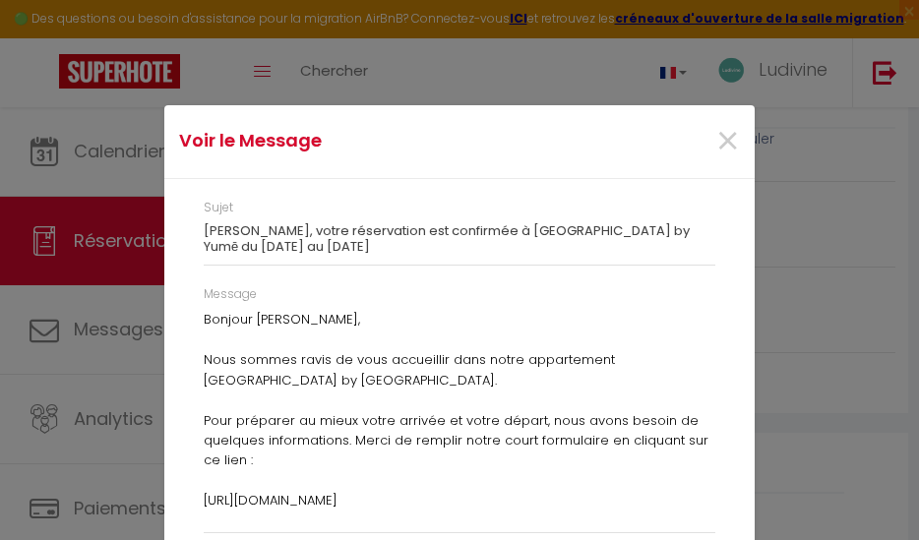
click at [702, 143] on div "×" at bounding box center [655, 141] width 196 height 43
click at [715, 141] on span "×" at bounding box center [727, 141] width 25 height 59
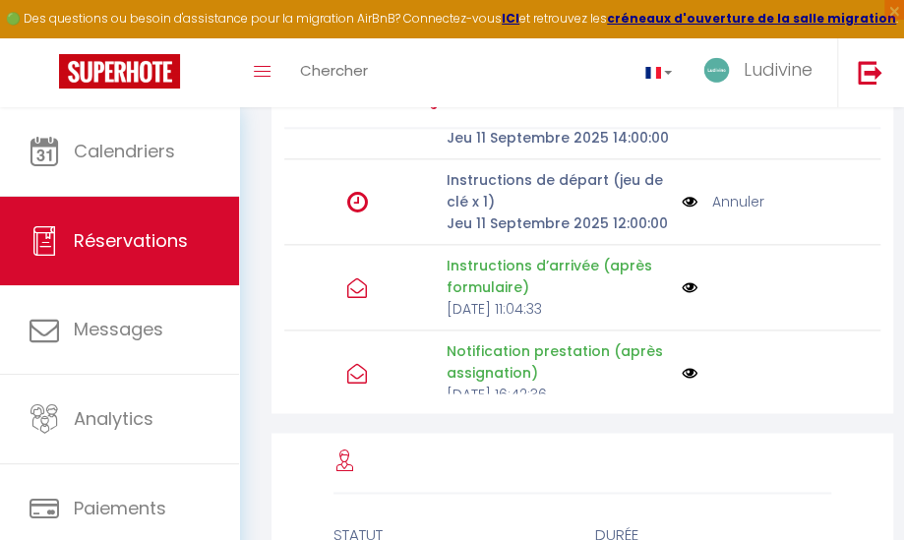
scroll to position [51, 0]
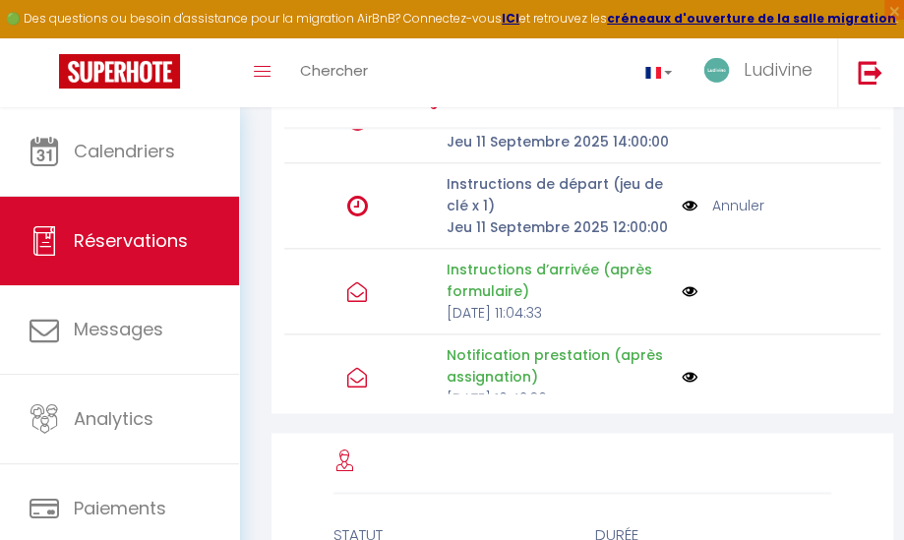
click at [682, 299] on img at bounding box center [690, 291] width 16 height 16
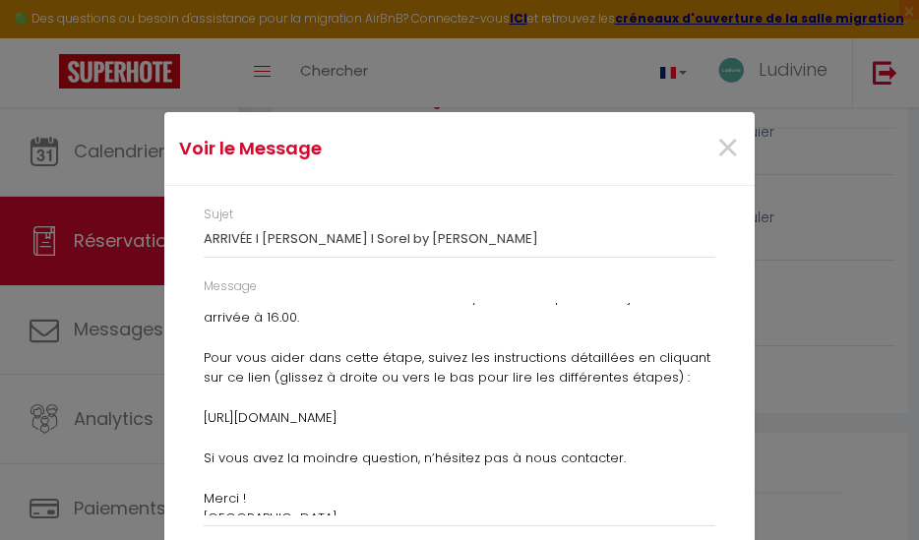
scroll to position [169, 0]
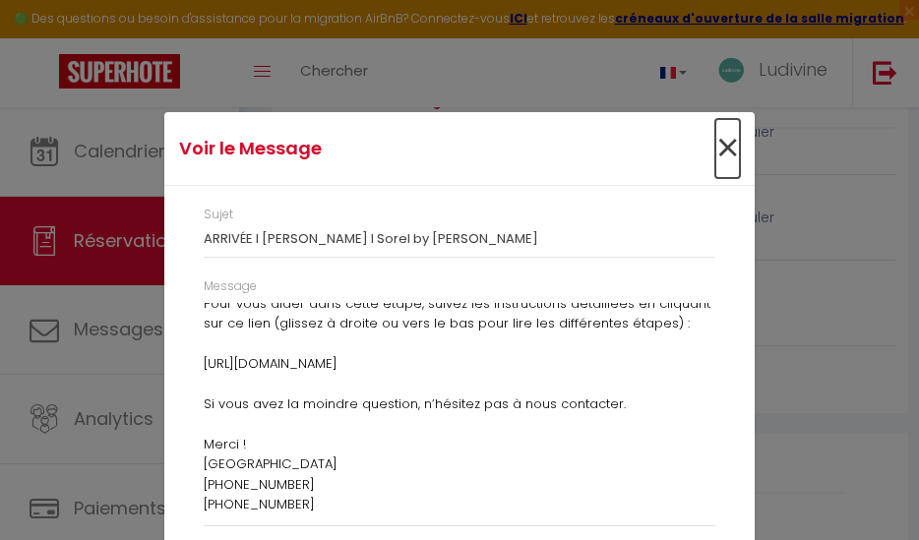
click at [715, 153] on span "×" at bounding box center [727, 148] width 25 height 59
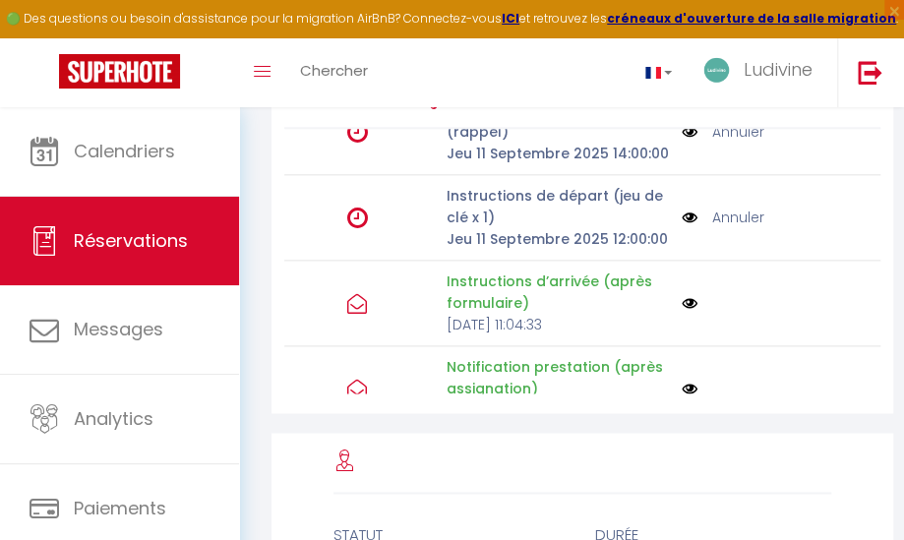
scroll to position [51, 0]
